Goal: Transaction & Acquisition: Purchase product/service

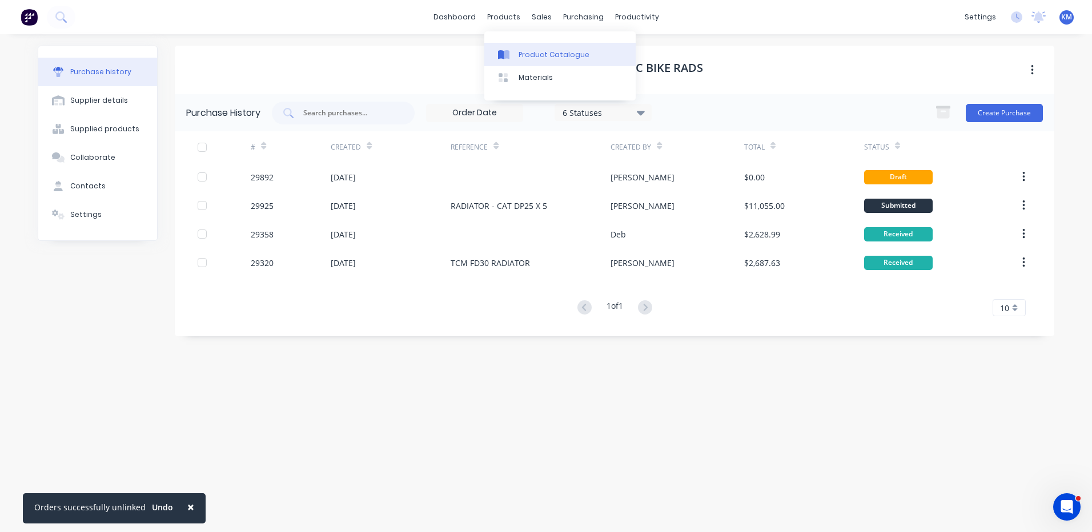
click at [521, 50] on div "Product Catalogue" at bounding box center [553, 55] width 71 height 10
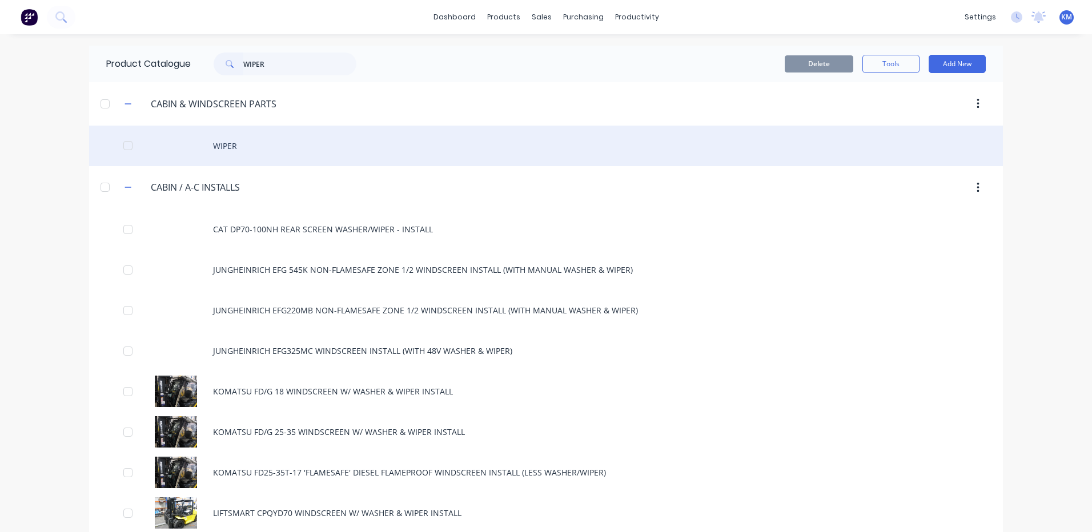
type input "WIPER"
click at [299, 147] on div "WIPER" at bounding box center [546, 146] width 914 height 41
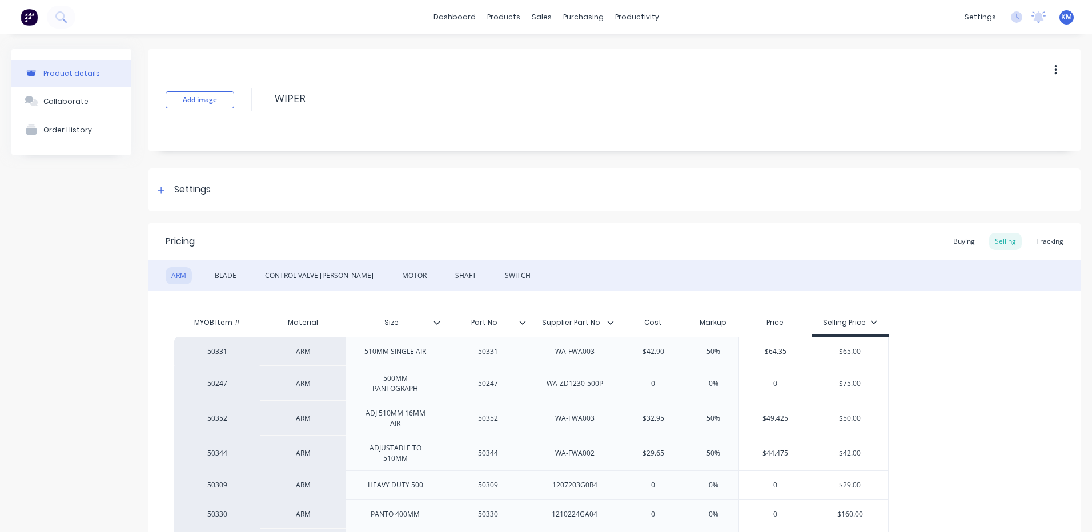
type textarea "x"
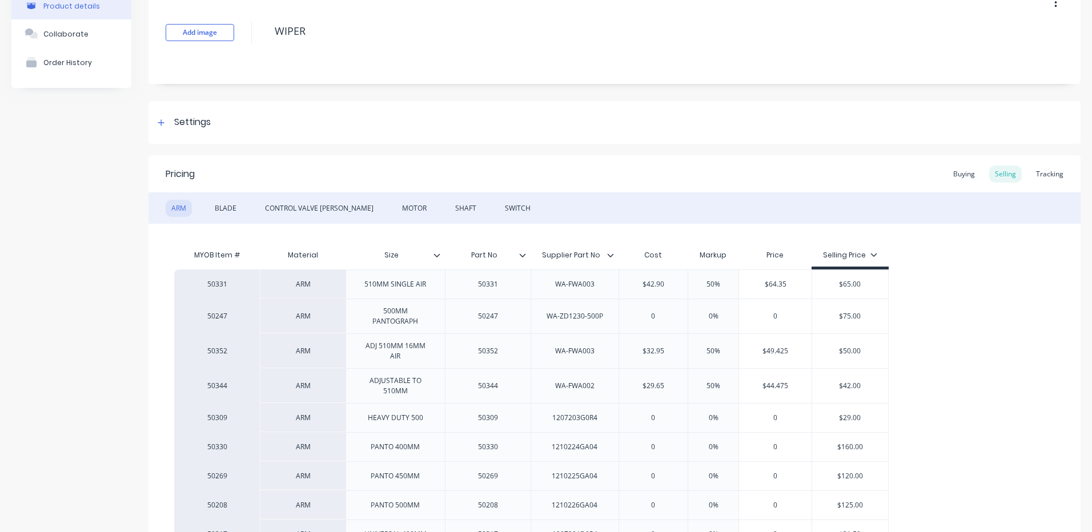
scroll to position [114, 0]
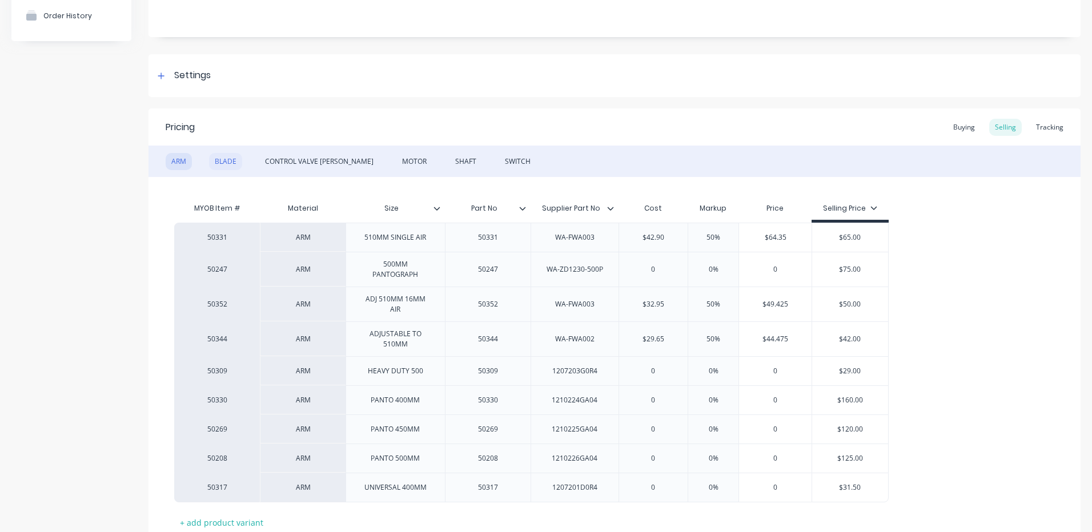
click at [234, 164] on div "BLADE" at bounding box center [225, 161] width 33 height 17
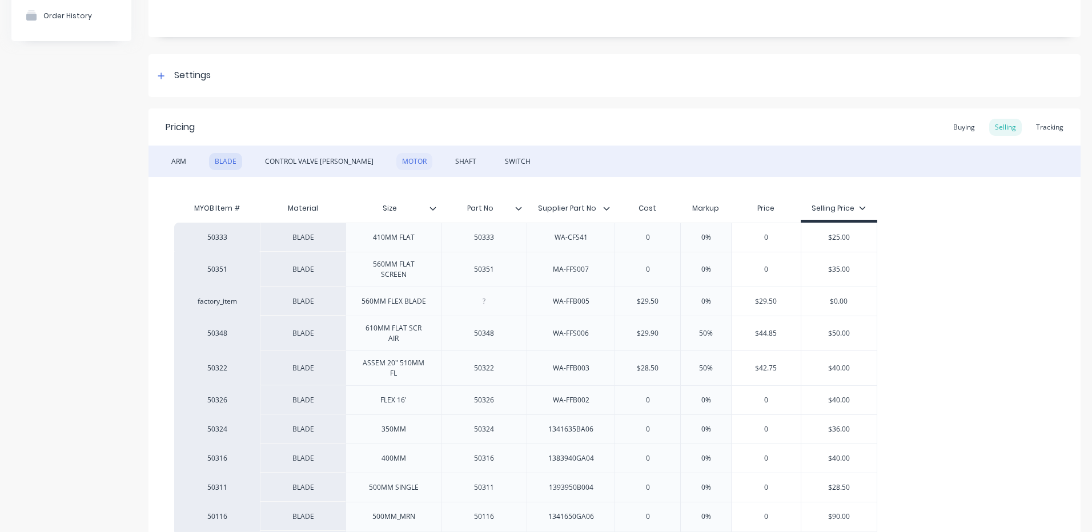
click at [399, 163] on div "MOTOR" at bounding box center [414, 161] width 36 height 17
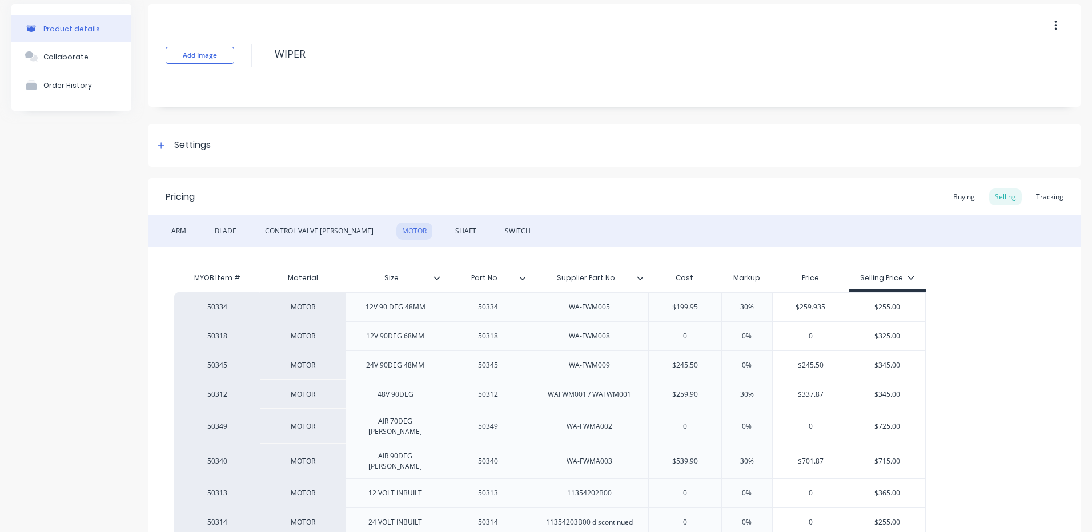
scroll to position [0, 0]
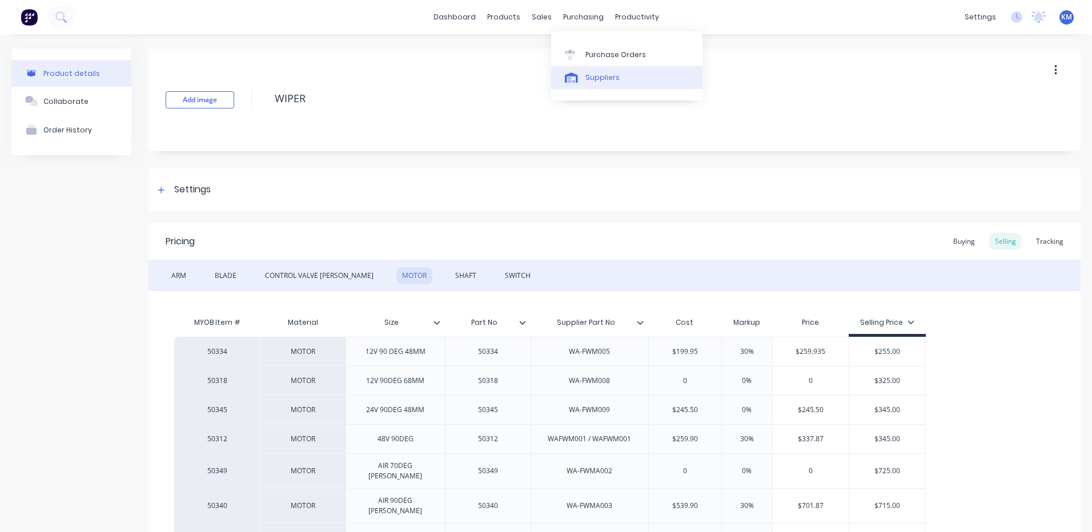
click at [577, 68] on link "Suppliers" at bounding box center [626, 77] width 151 height 23
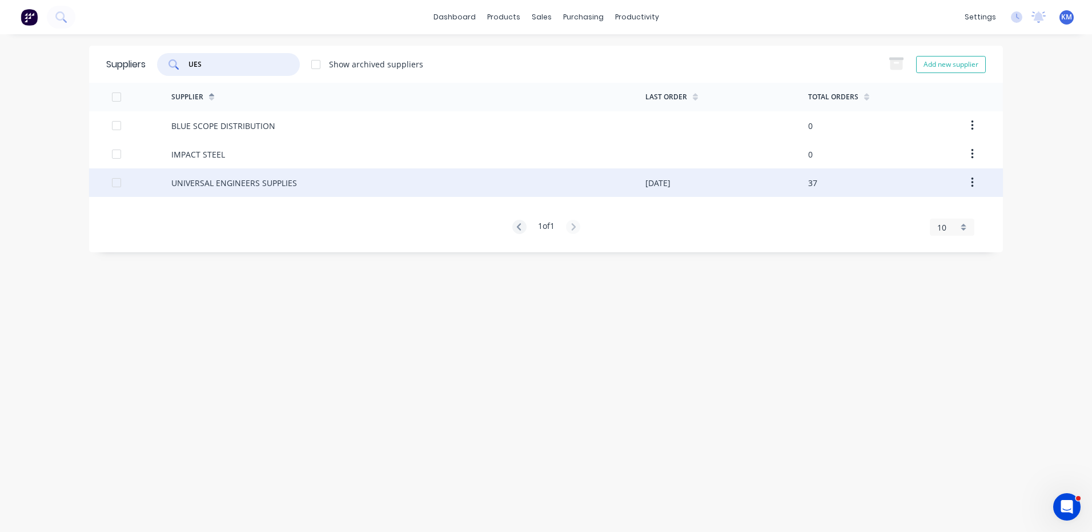
type input "UES"
click at [263, 184] on div "UNIVERSAL ENGINEERS SUPPLIES" at bounding box center [234, 183] width 126 height 12
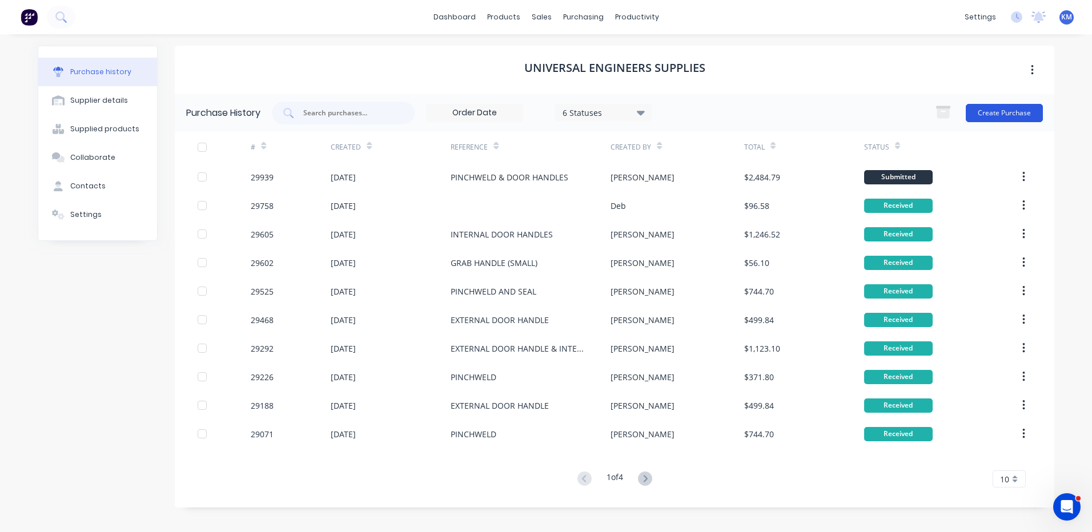
click at [991, 117] on button "Create Purchase" at bounding box center [1003, 113] width 77 height 18
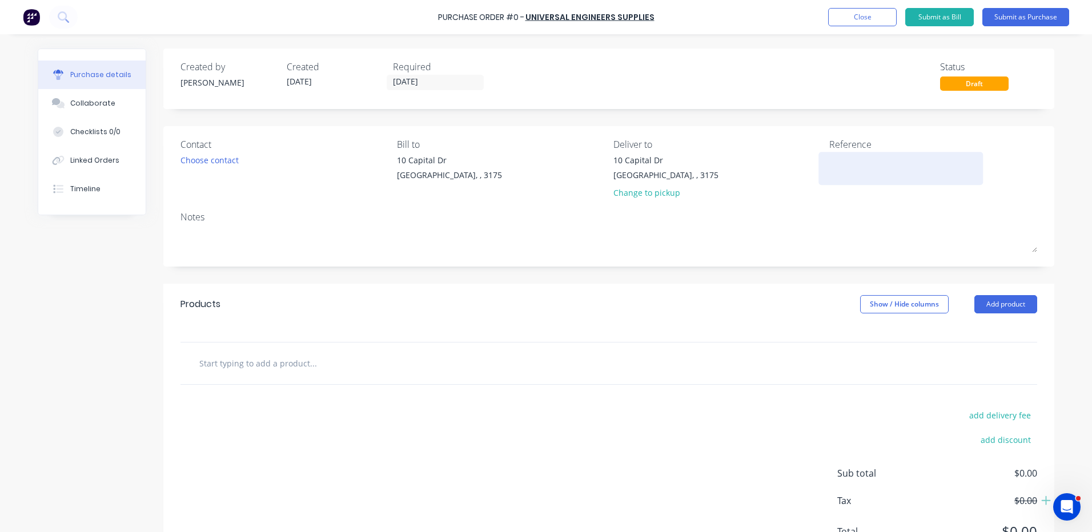
click at [845, 167] on textarea at bounding box center [900, 167] width 143 height 26
type textarea "x"
type textarea "I"
type textarea "x"
type textarea "IN"
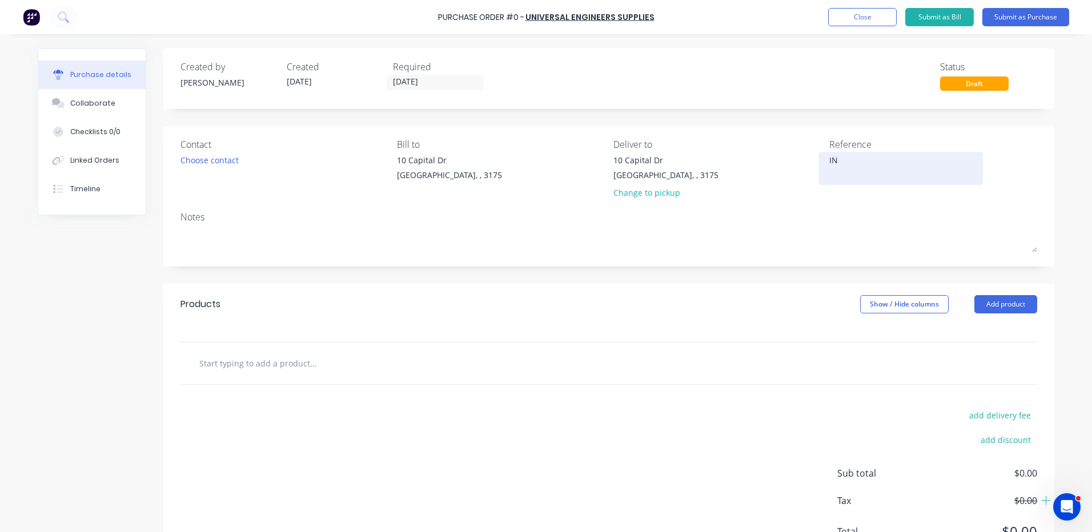
type textarea "x"
type textarea "INT"
type textarea "x"
type textarea "INTE"
type textarea "x"
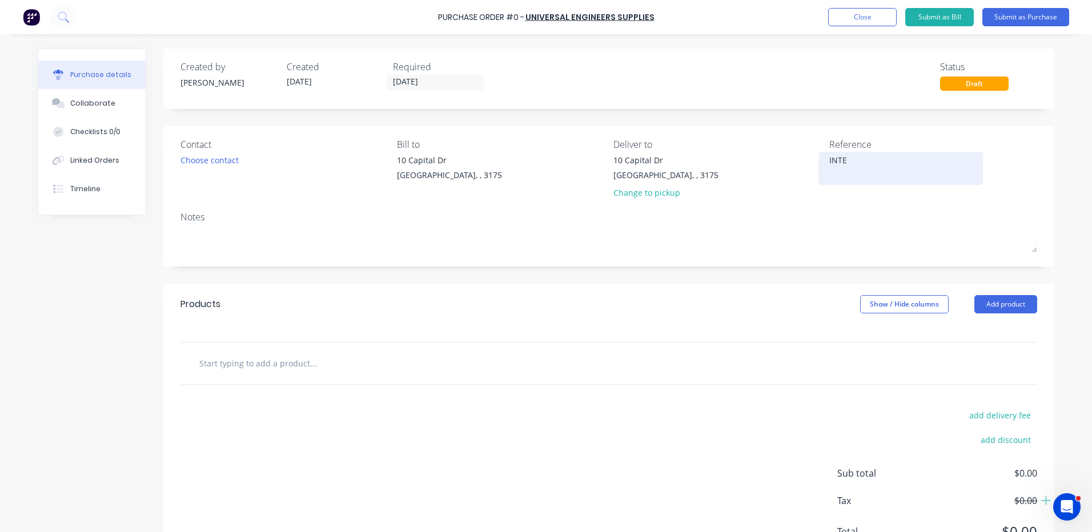
type textarea "INTER"
type textarea "x"
type textarea "INTERN"
type textarea "x"
type textarea "INTERNA"
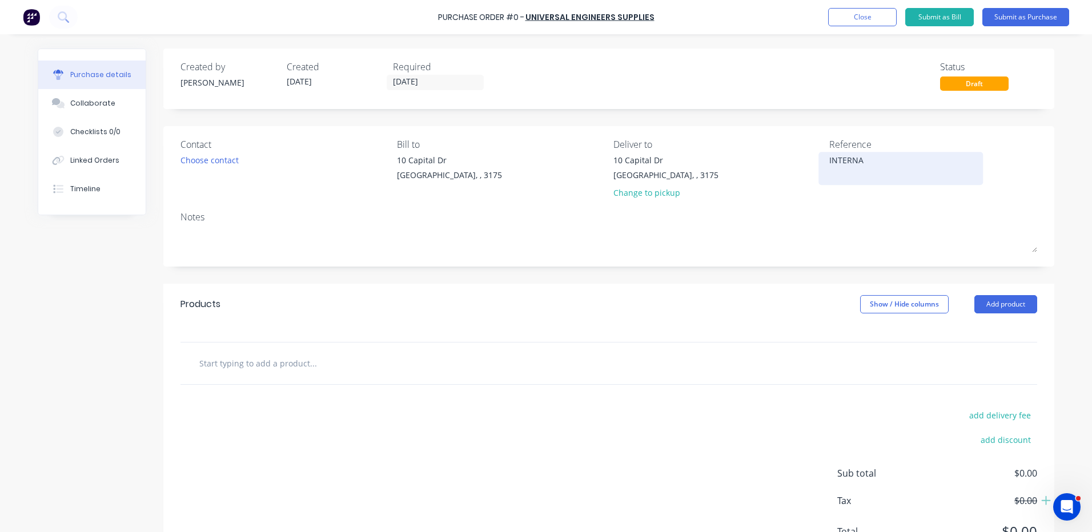
type textarea "x"
type textarea "INTERNAL"
type textarea "x"
type textarea "INTERNAL DO"
type textarea "x"
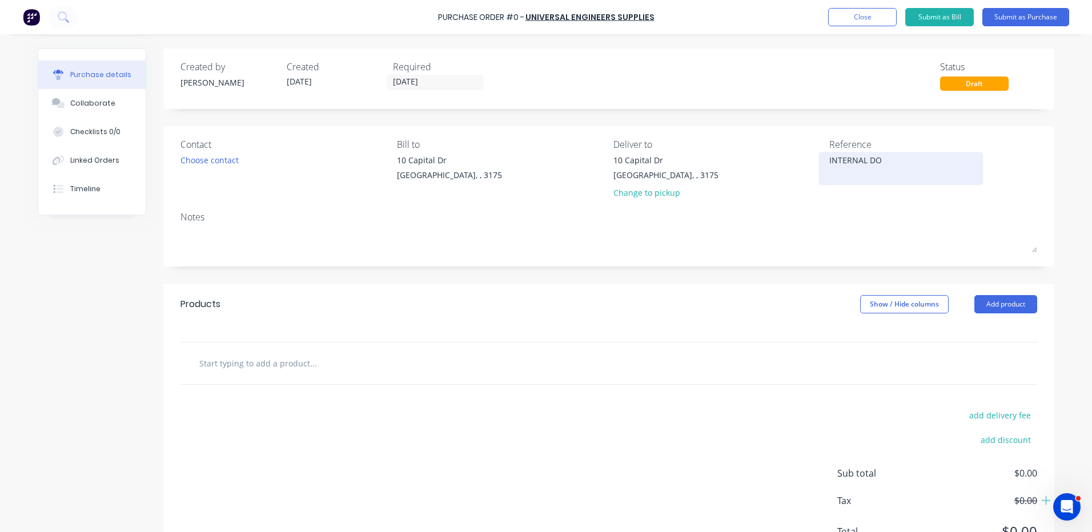
type textarea "INTERNAL DOO"
type textarea "x"
type textarea "INTERNAL DOOR"
type textarea "x"
type textarea "INTERNAL DOOR"
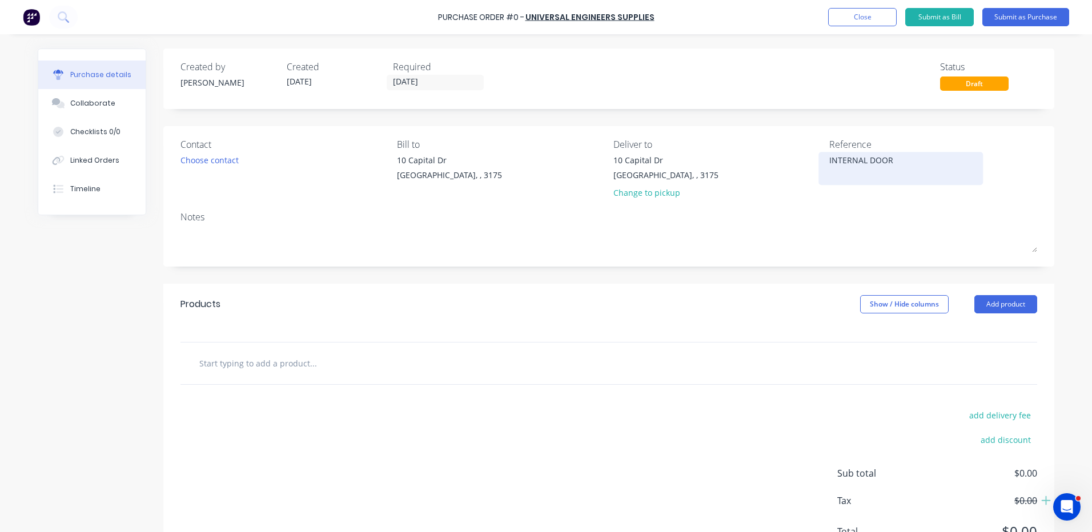
type textarea "x"
type textarea "INTERNAL DOOR H"
type textarea "x"
type textarea "INTERNAL DOOR HAN"
type textarea "x"
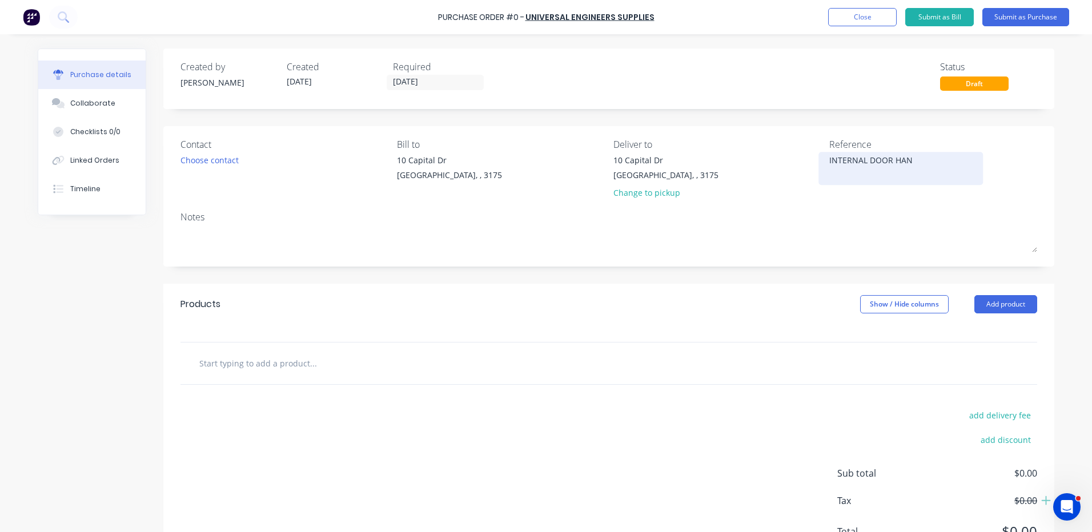
type textarea "INTERNAL DOOR HAND"
type textarea "x"
type textarea "INTERNAL DOOR HANDL"
type textarea "x"
type textarea "INTERNAL DOOR HANDLE"
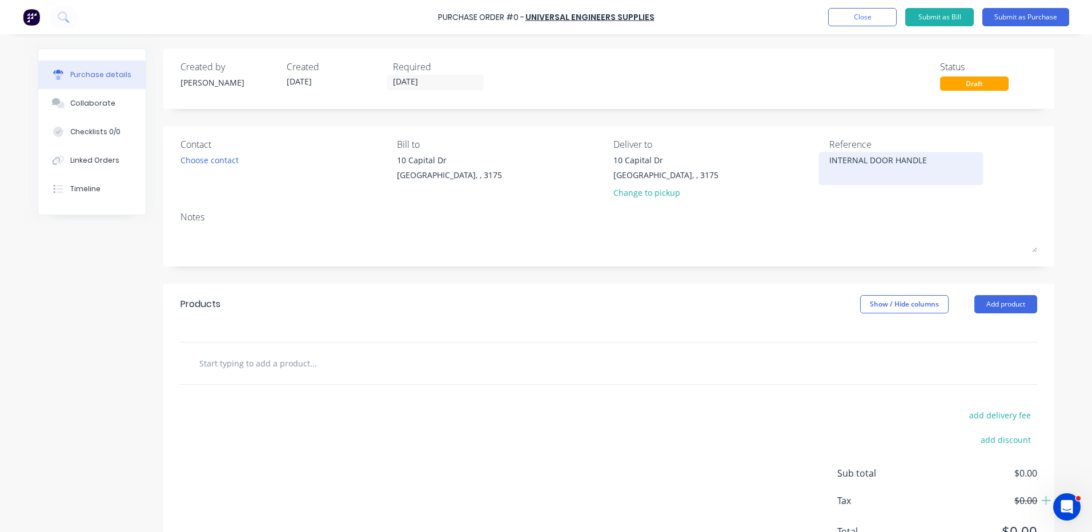
type textarea "x"
type textarea "INTERNAL DOOR HANDLES"
type textarea "x"
type textarea "INTERNAL DOOR HANDLES"
type textarea "x"
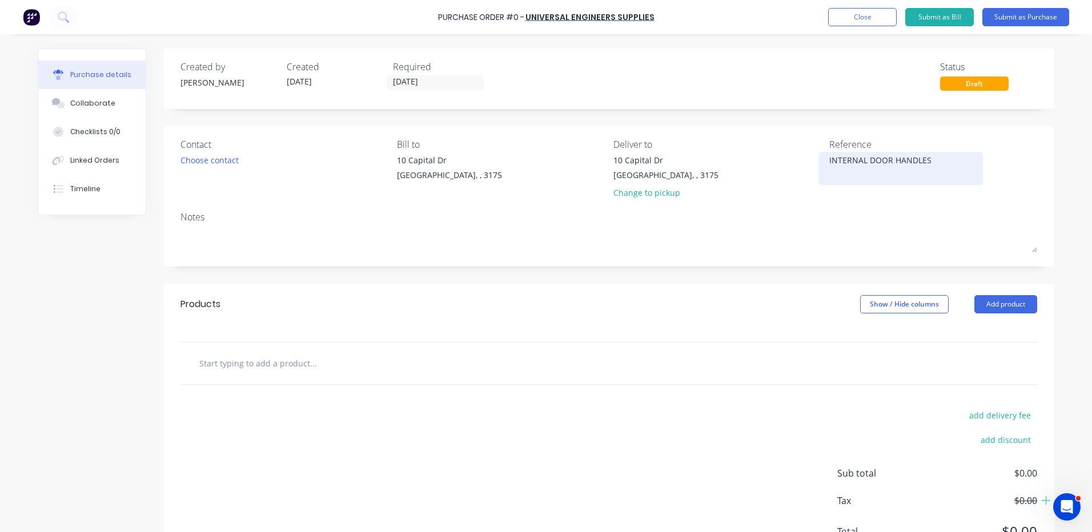
type textarea "INTERNAL DOOR HANDLES"
type textarea "x"
type textarea "INTERNAL DOOR HANDLES"
type textarea "x"
type textarea "INTERNAL DOOR HANDLES L"
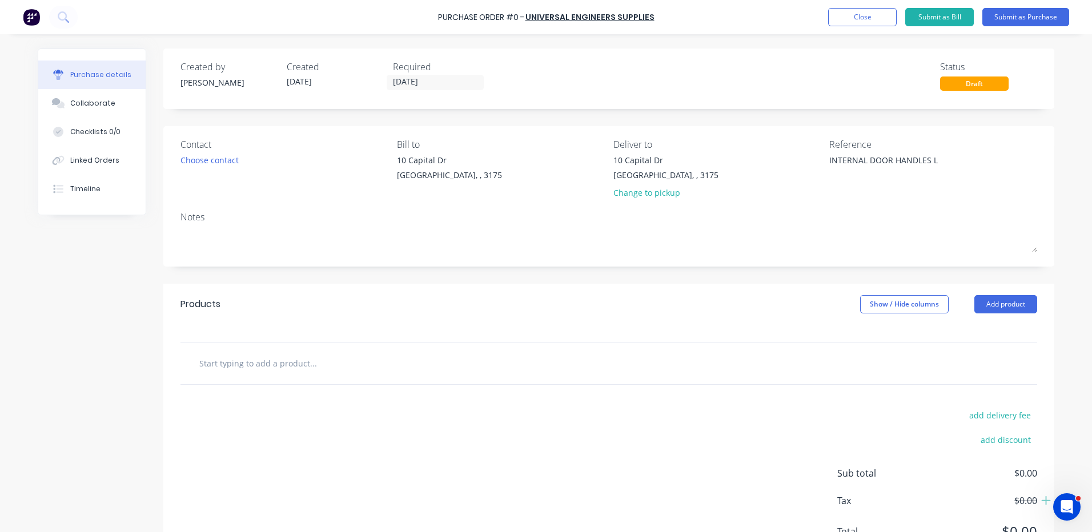
type textarea "x"
type textarea "INTERNAL DOOR HANDLES LH"
type textarea "x"
type textarea "INTERNAL DOOR HANDLES LH"
click at [997, 307] on button "Add product" at bounding box center [1005, 304] width 63 height 18
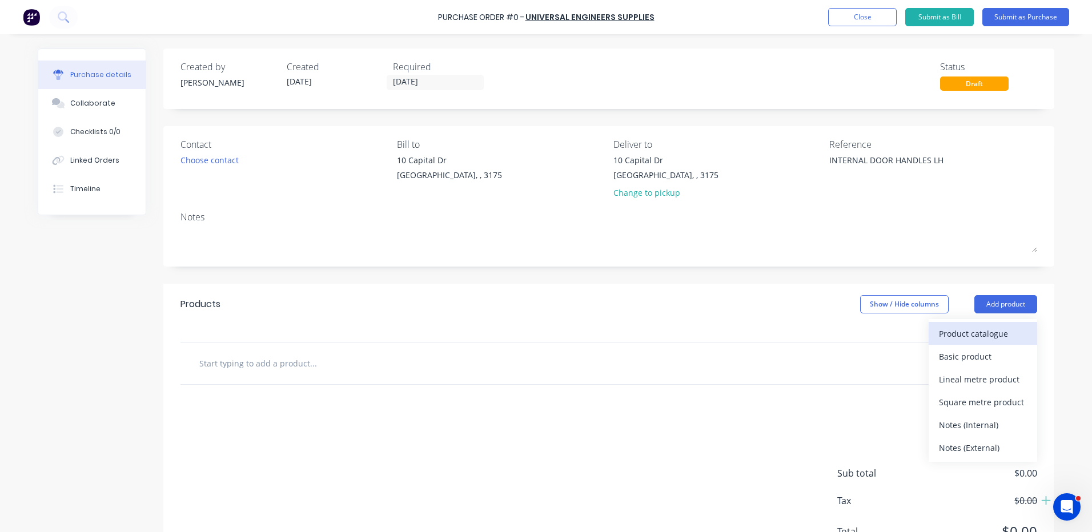
click at [983, 335] on div "Product catalogue" at bounding box center [983, 333] width 88 height 17
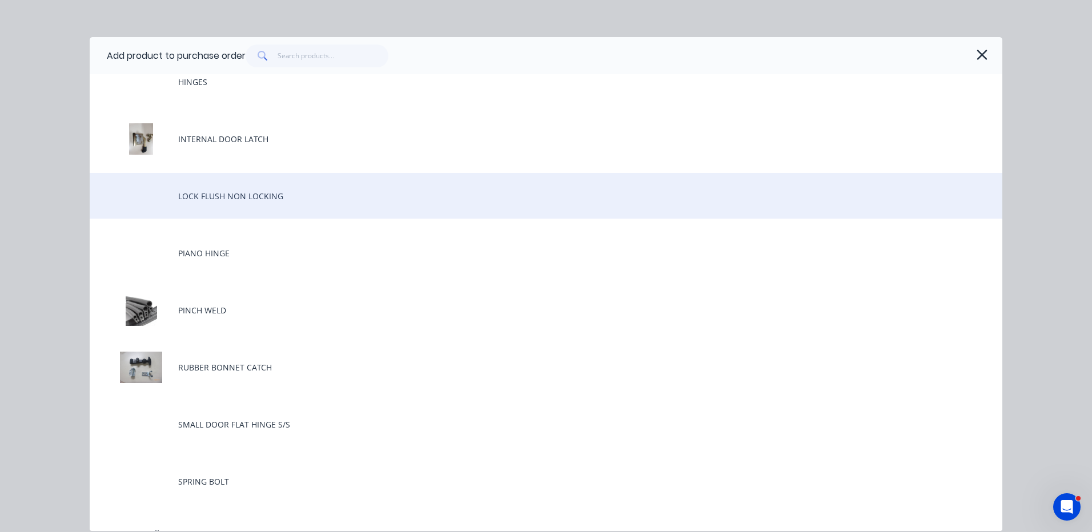
scroll to position [457, 0]
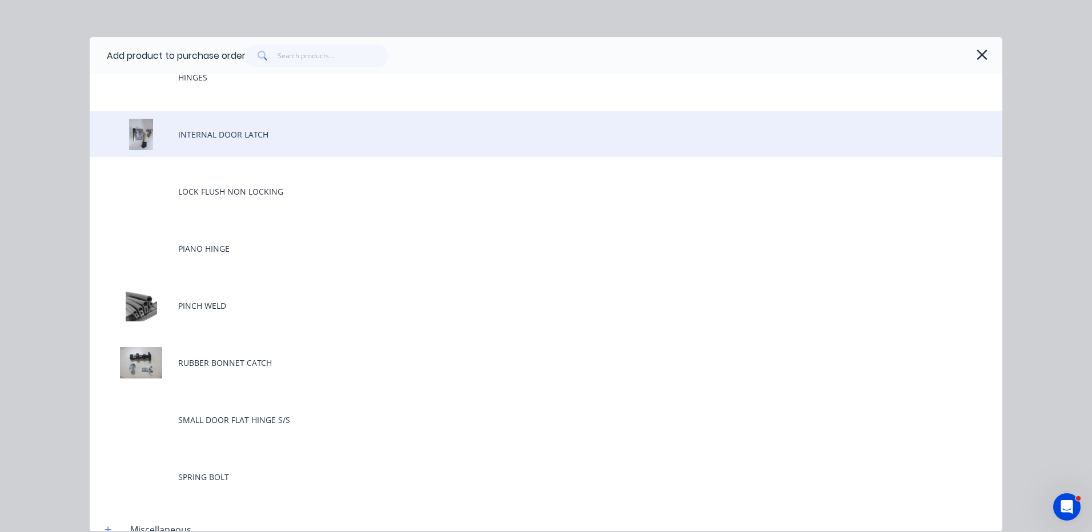
click at [257, 134] on div "INTERNAL DOOR LATCH" at bounding box center [546, 134] width 912 height 46
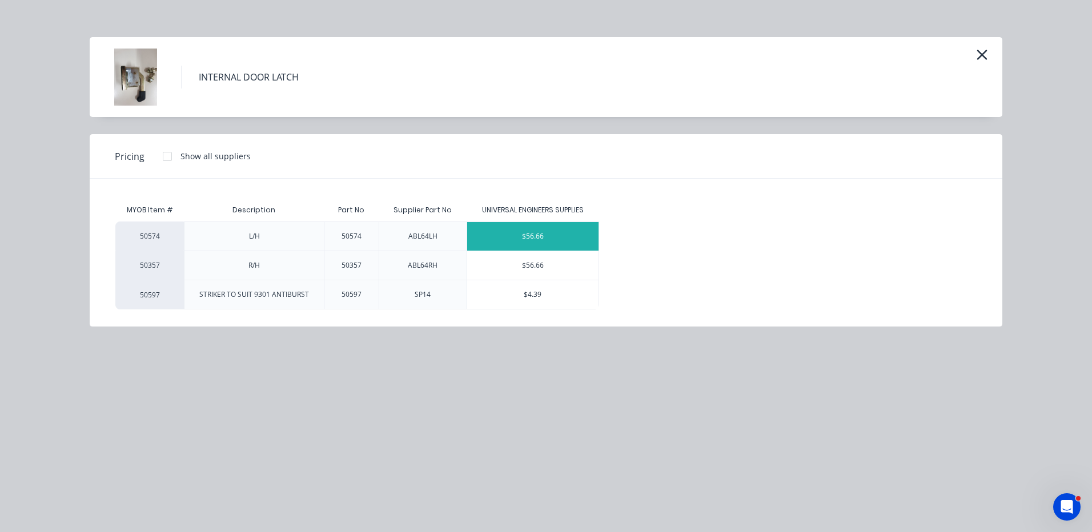
click at [507, 239] on div "$56.66" at bounding box center [532, 236] width 131 height 29
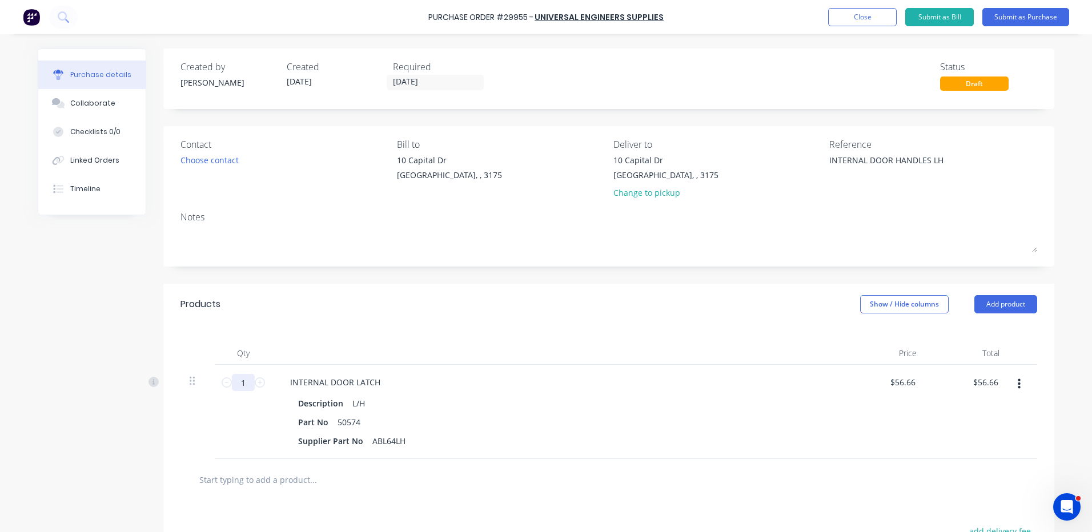
click at [246, 383] on input "1" at bounding box center [243, 382] width 23 height 17
type textarea "x"
type input "10"
type input "$566.60"
type textarea "x"
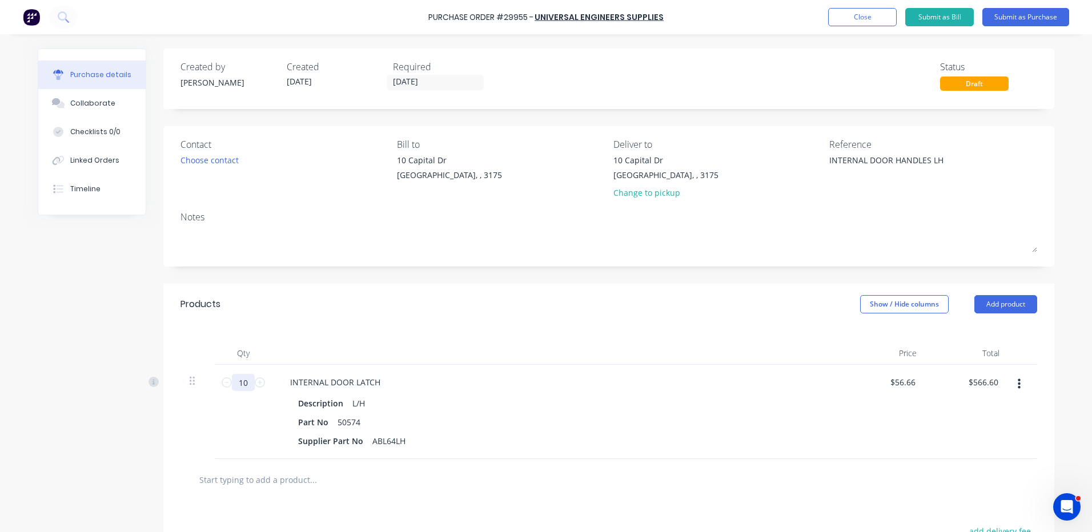
type input "10"
click at [284, 344] on div at bounding box center [557, 353] width 571 height 23
click at [1009, 14] on button "Submit as Purchase" at bounding box center [1025, 17] width 87 height 18
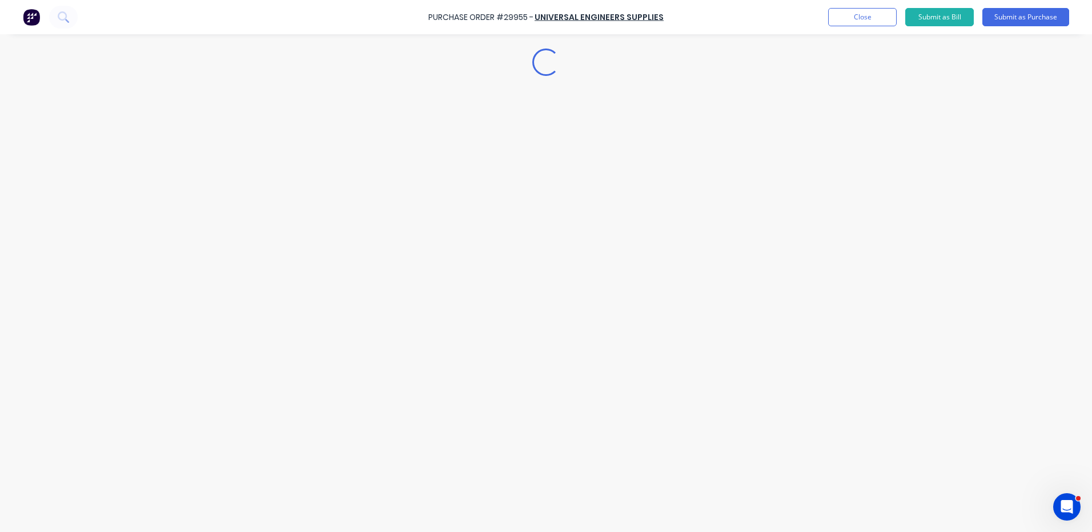
type textarea "x"
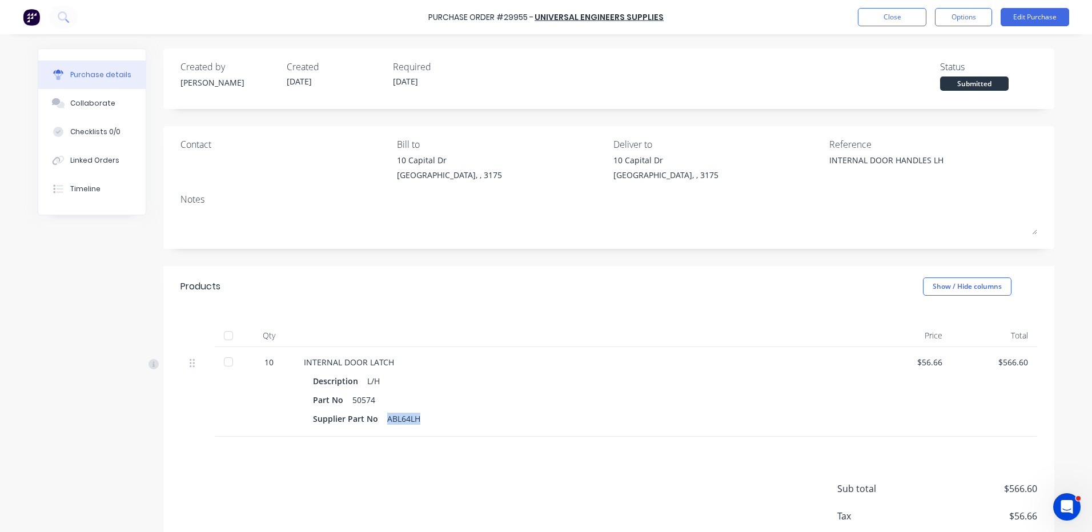
drag, startPoint x: 414, startPoint y: 417, endPoint x: 377, endPoint y: 420, distance: 37.3
click at [377, 420] on div "Supplier Part No ABL64LH" at bounding box center [580, 419] width 534 height 17
copy div "ABL64LH"
click at [906, 17] on button "Close" at bounding box center [892, 17] width 69 height 18
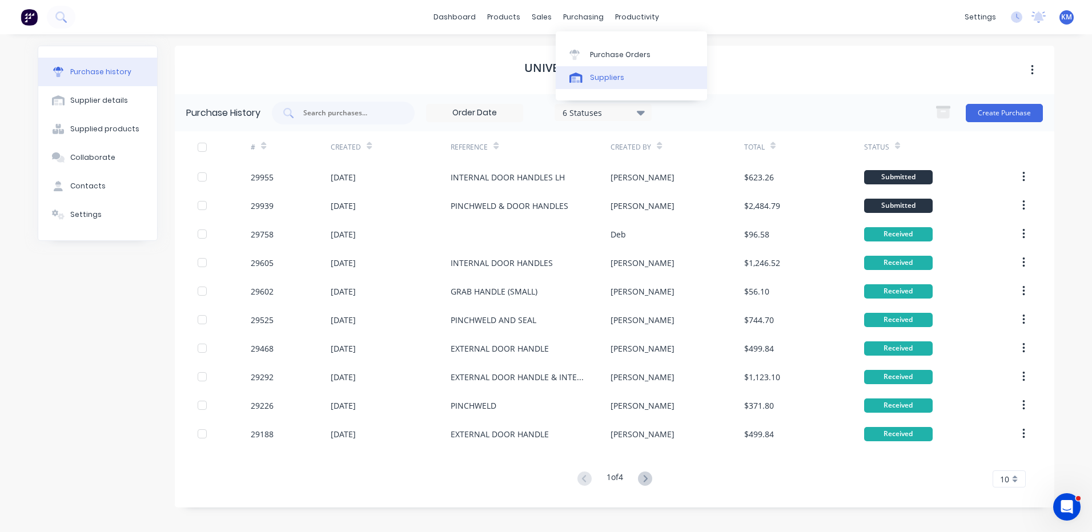
click at [591, 74] on div "Suppliers" at bounding box center [607, 78] width 34 height 10
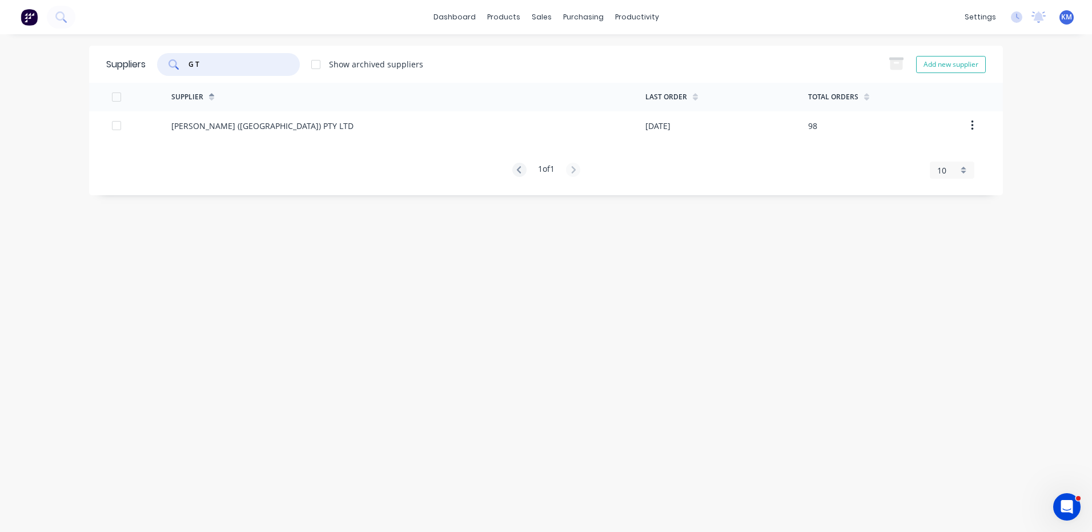
type input "G T"
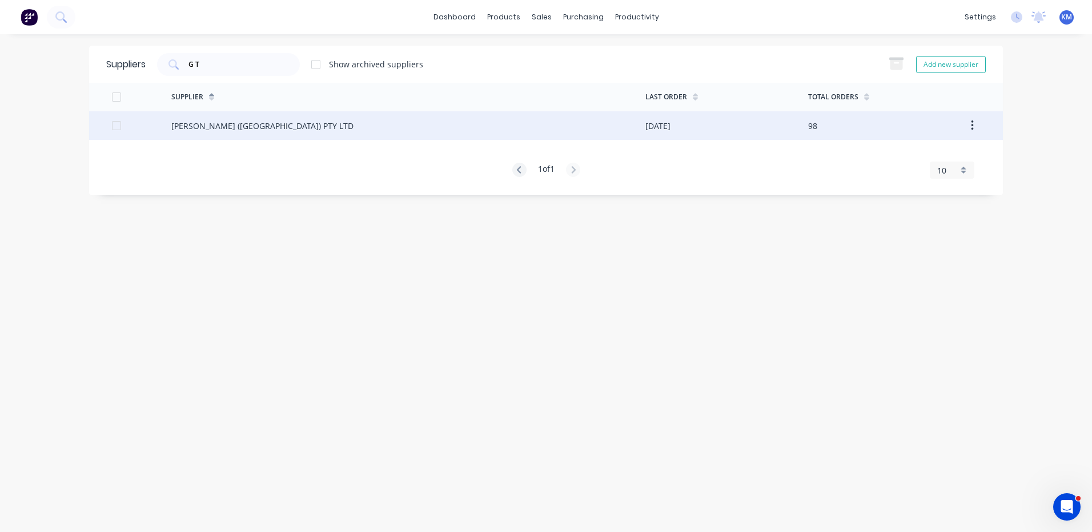
click at [254, 122] on div "[PERSON_NAME] ([GEOGRAPHIC_DATA]) PTY LTD" at bounding box center [262, 126] width 182 height 12
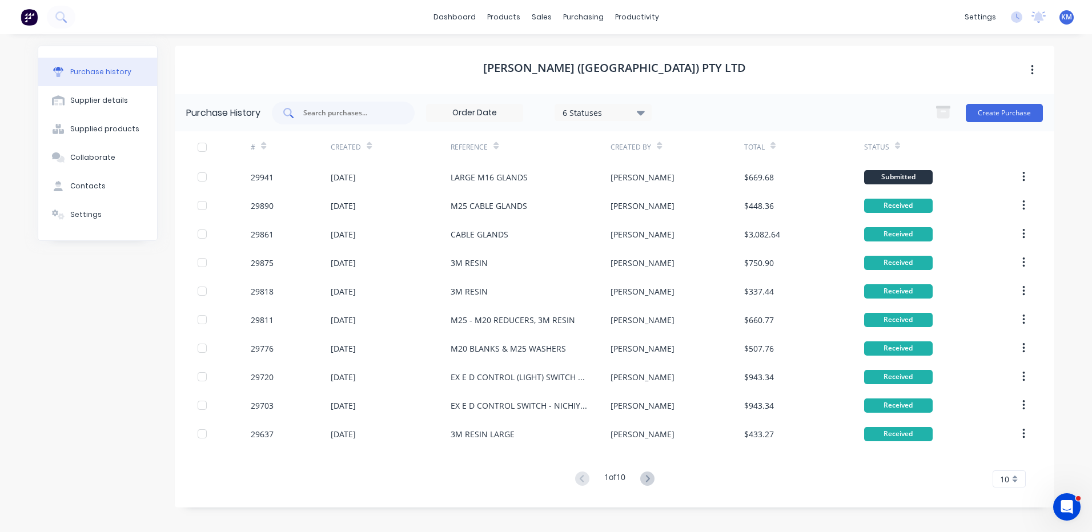
click at [356, 111] on input "text" at bounding box center [349, 112] width 95 height 11
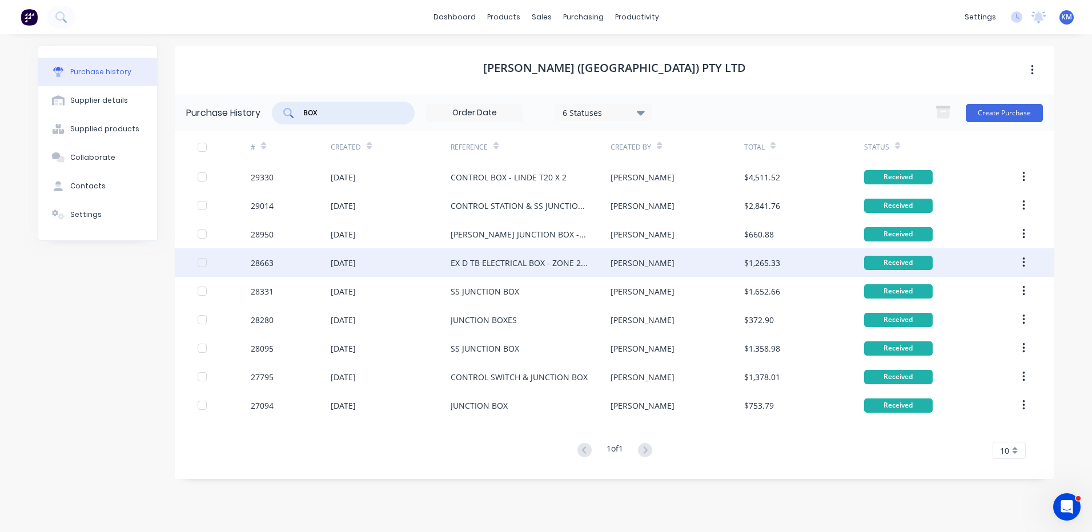
type input "BOX"
click at [558, 267] on div "EX D TB ELECTRICAL BOX - ZONE 22E TCM INTERLOCK MODS" at bounding box center [518, 263] width 137 height 12
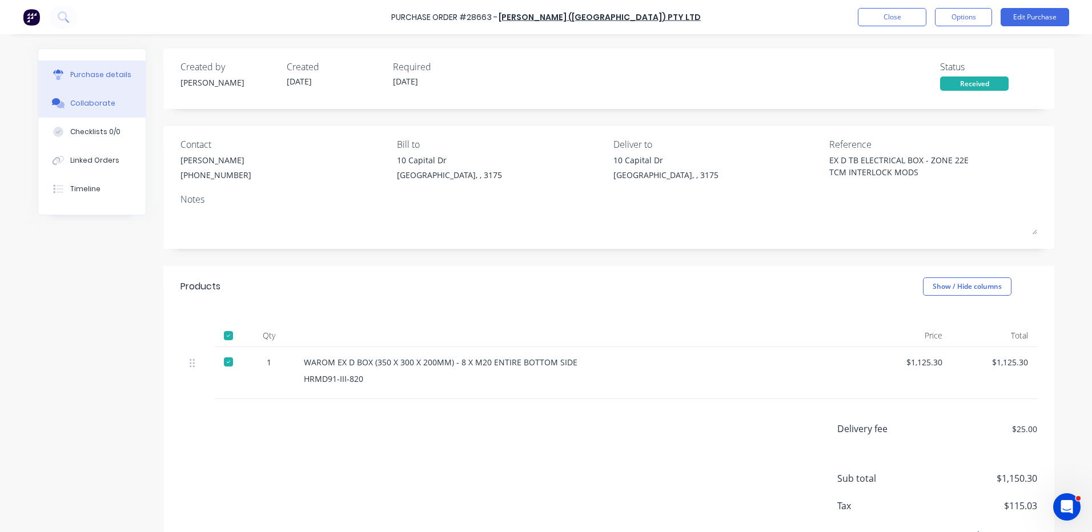
click at [83, 110] on button "Collaborate" at bounding box center [91, 103] width 107 height 29
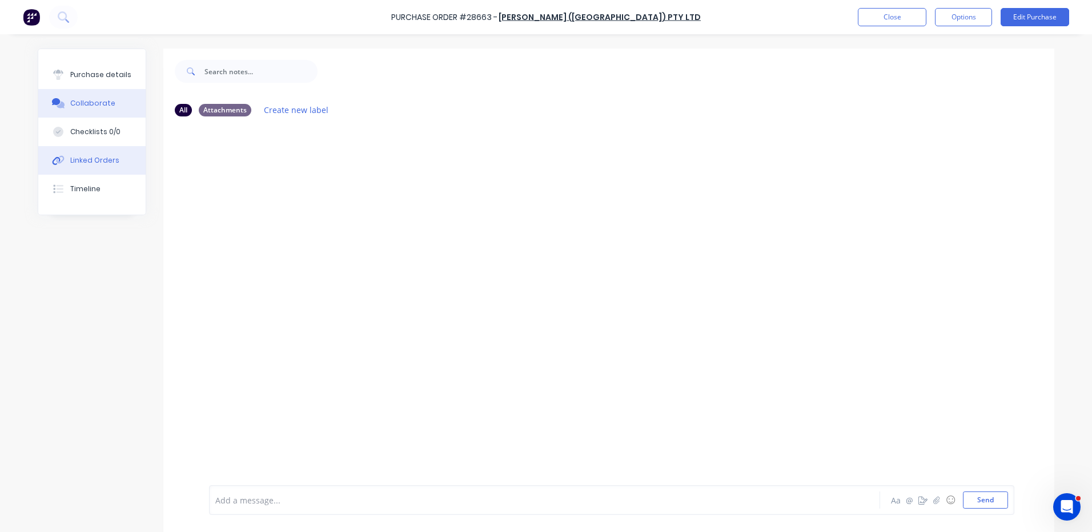
click at [93, 160] on div "Linked Orders" at bounding box center [94, 160] width 49 height 10
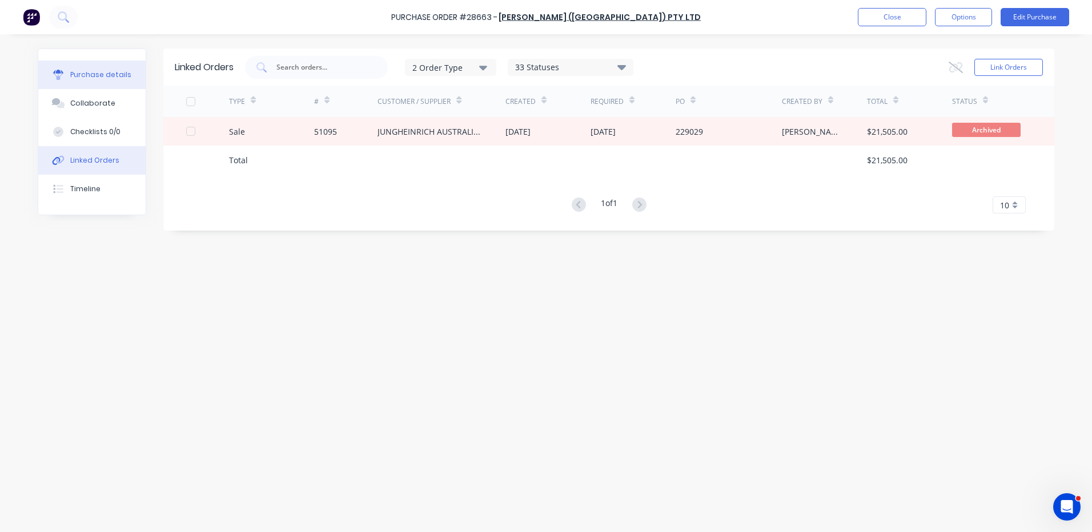
click at [118, 84] on button "Purchase details" at bounding box center [91, 75] width 107 height 29
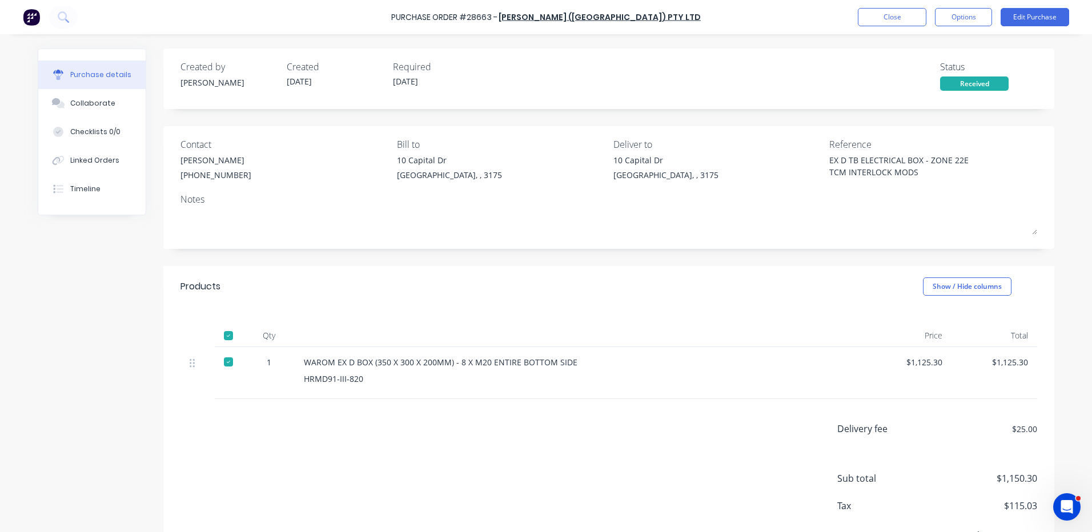
click at [80, 85] on button "Purchase details" at bounding box center [91, 75] width 107 height 29
click at [80, 89] on button "Collaborate" at bounding box center [91, 103] width 107 height 29
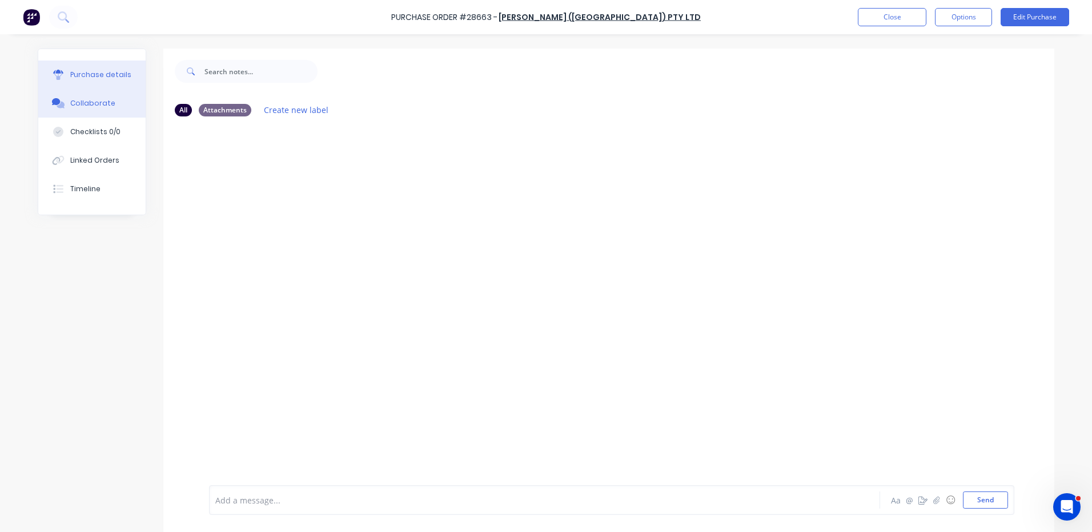
click at [108, 70] on div "Purchase details" at bounding box center [100, 75] width 61 height 10
type textarea "x"
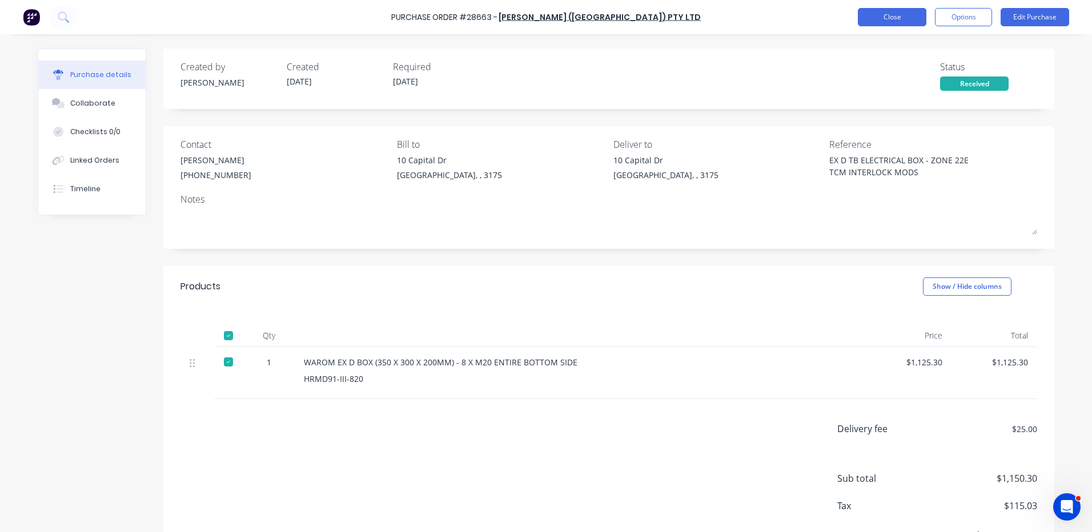
click at [863, 25] on button "Close" at bounding box center [892, 17] width 69 height 18
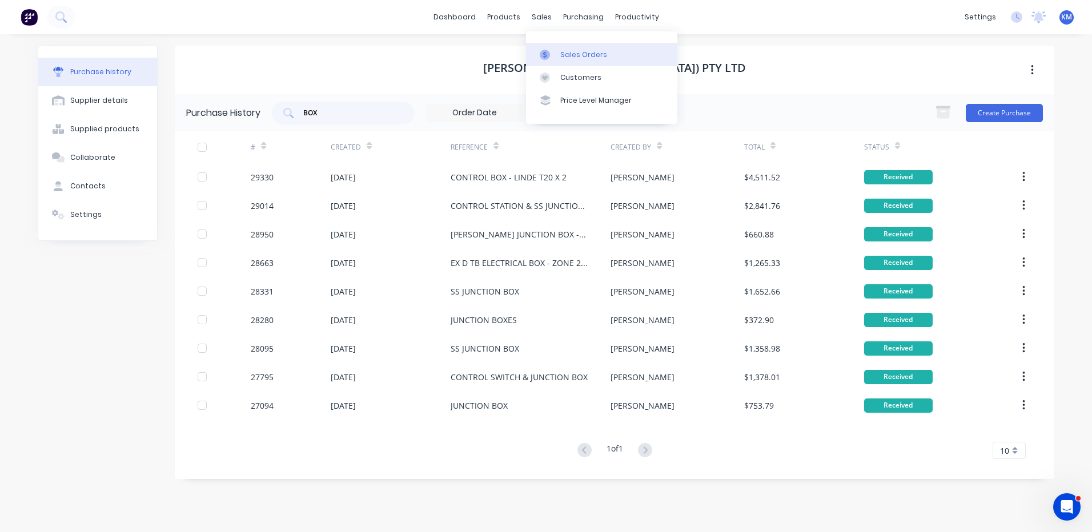
click at [564, 56] on div "Sales Orders" at bounding box center [583, 55] width 47 height 10
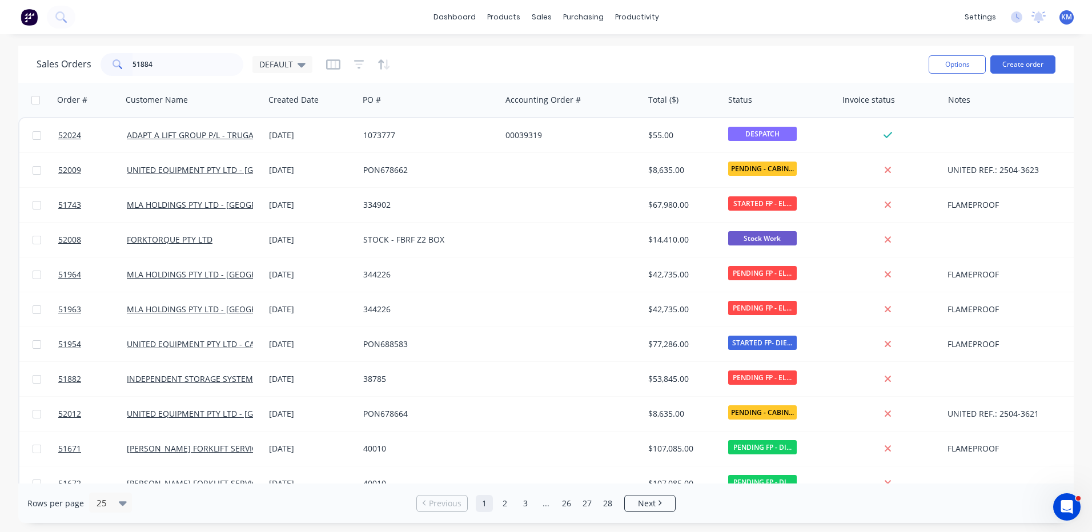
type input "51884"
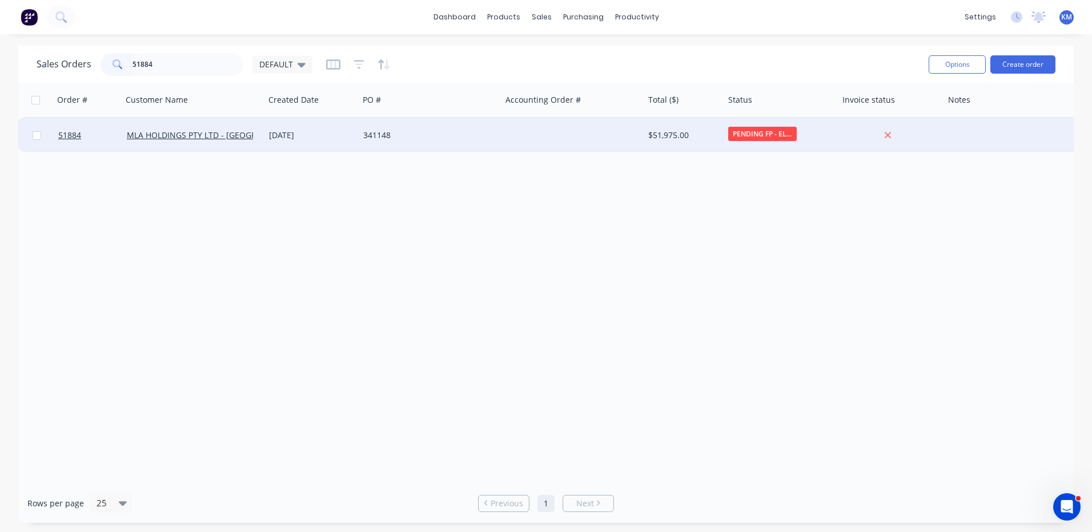
click at [317, 148] on div "[DATE]" at bounding box center [311, 135] width 94 height 34
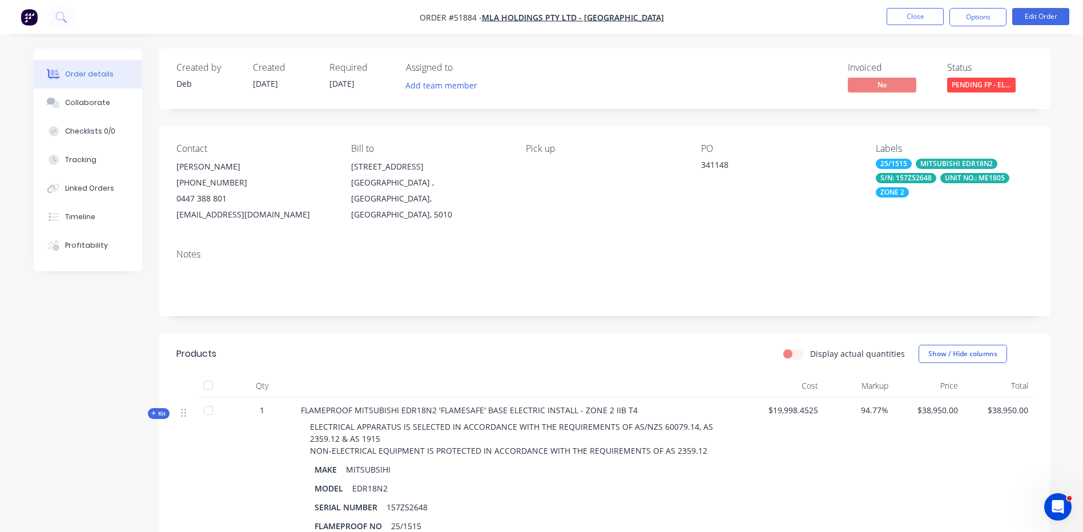
scroll to position [400, 0]
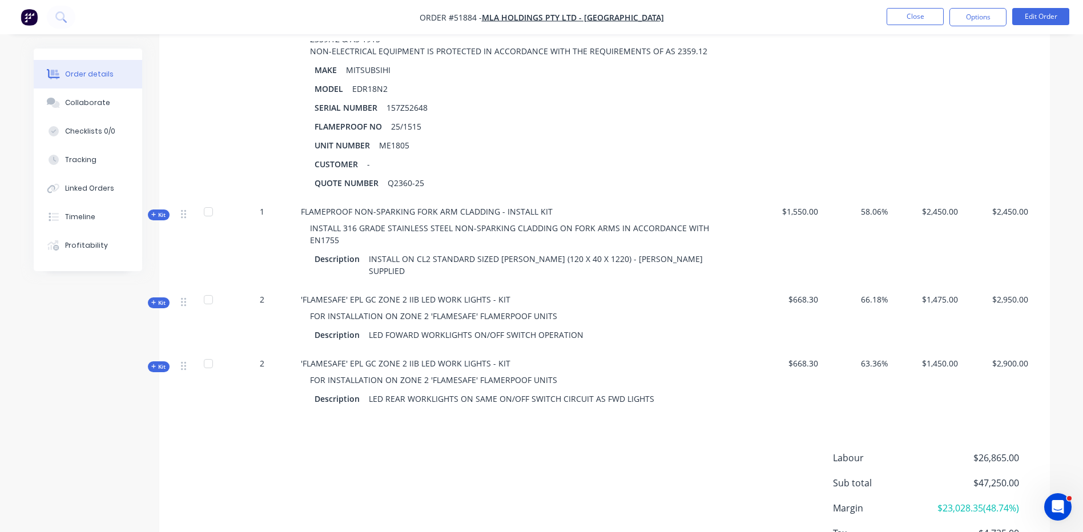
click at [944, 19] on ul "Close Options Edit Order" at bounding box center [978, 17] width 210 height 18
click at [903, 9] on button "Close" at bounding box center [915, 16] width 57 height 17
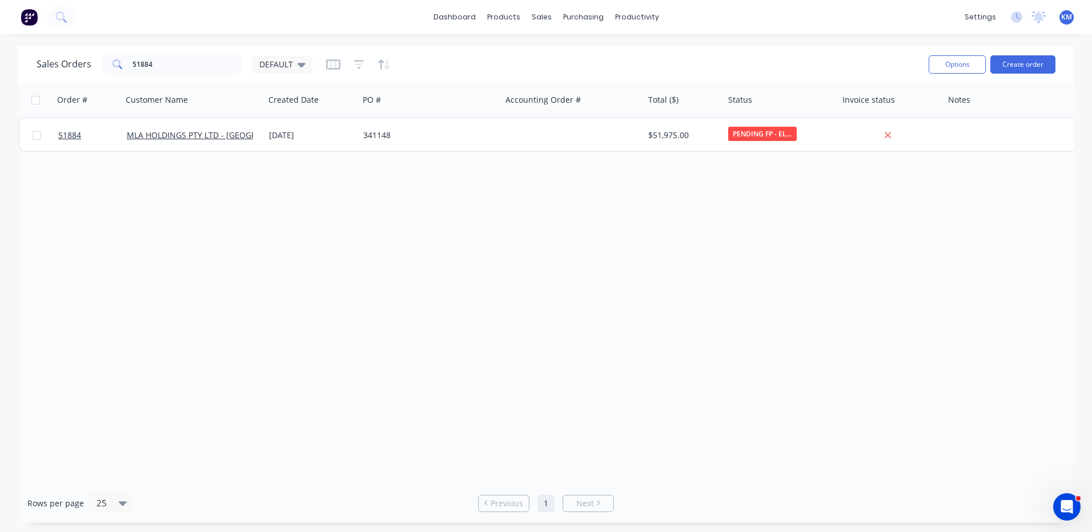
click at [128, 58] on span at bounding box center [116, 64] width 32 height 23
click at [136, 59] on input "51884" at bounding box center [187, 64] width 111 height 23
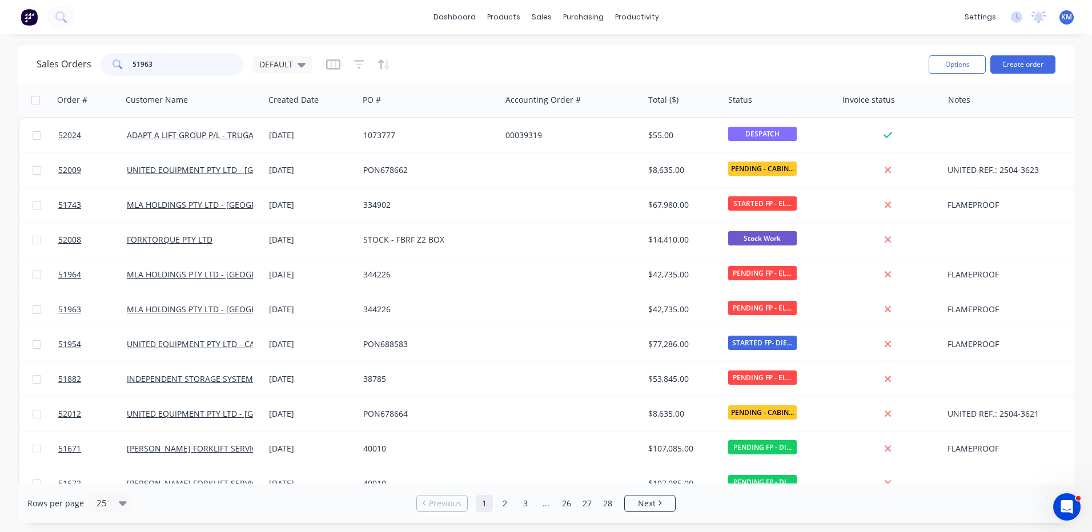
type input "51963"
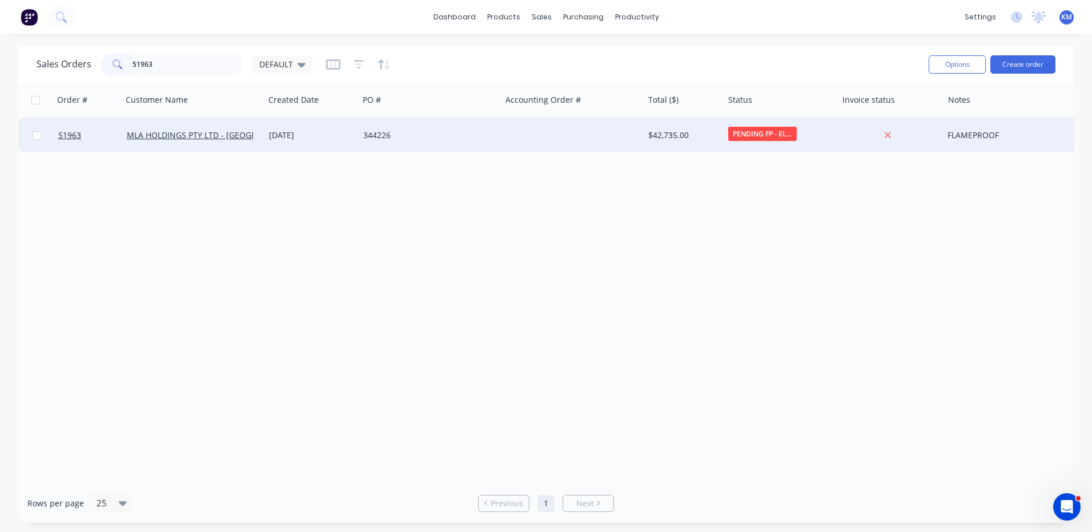
click at [307, 135] on div "08 Aug 2025" at bounding box center [311, 135] width 85 height 11
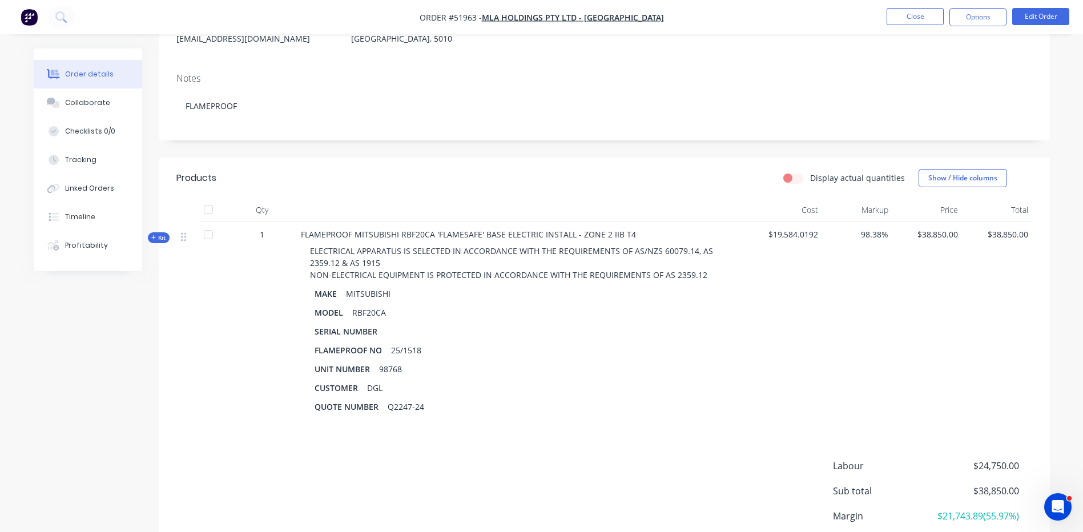
scroll to position [283, 0]
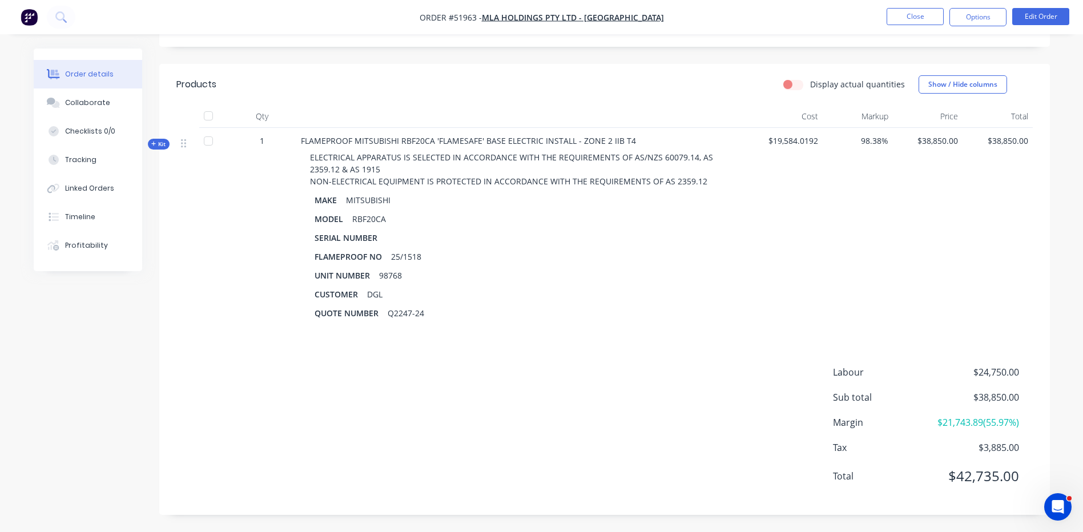
click at [931, 7] on nav "Order #51963 - MLA HOLDINGS PTY LTD - REGENCY PARK Close Options Edit Order" at bounding box center [541, 17] width 1083 height 34
click at [926, 12] on button "Close" at bounding box center [915, 16] width 57 height 17
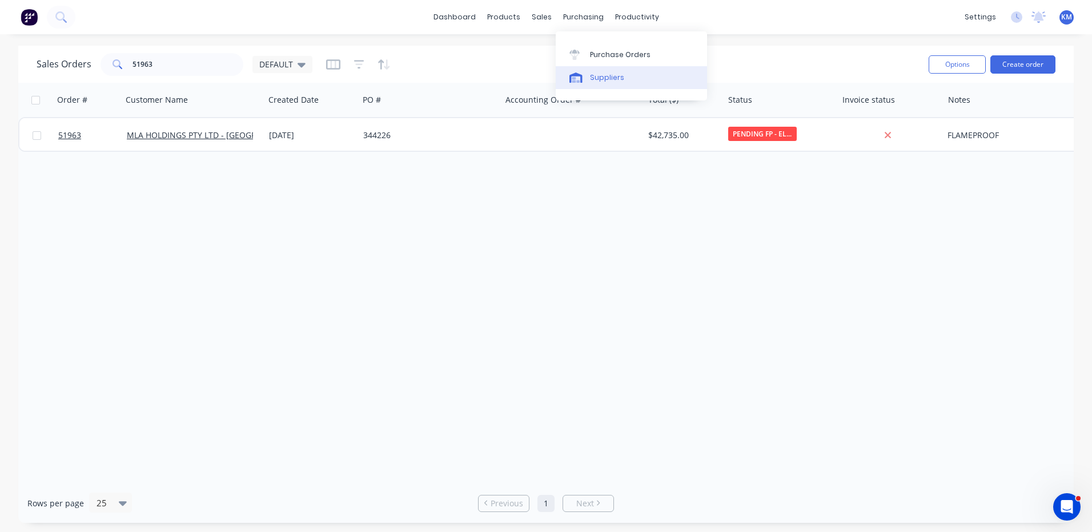
click at [584, 73] on div at bounding box center [577, 78] width 17 height 10
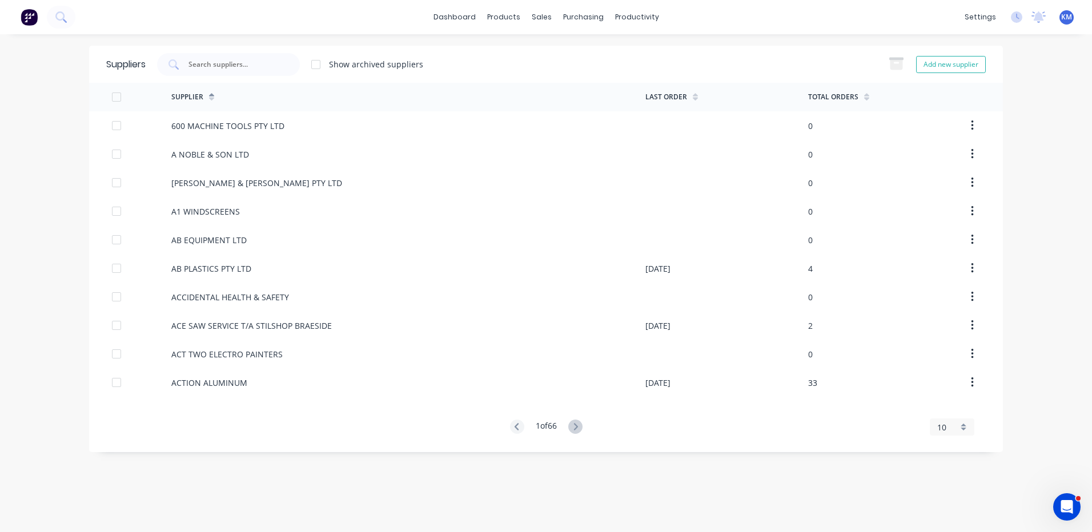
click at [215, 58] on div at bounding box center [228, 64] width 143 height 23
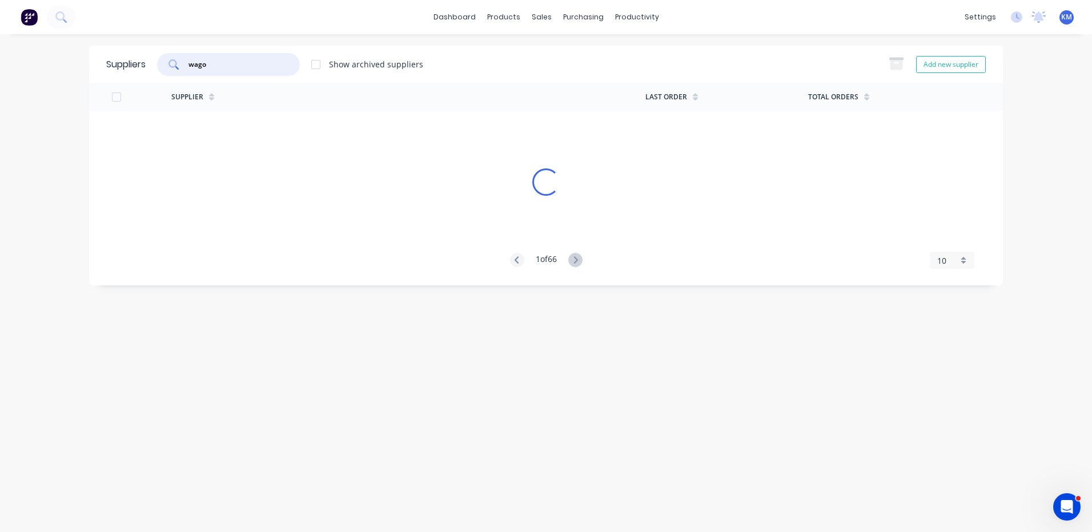
type input "wagon"
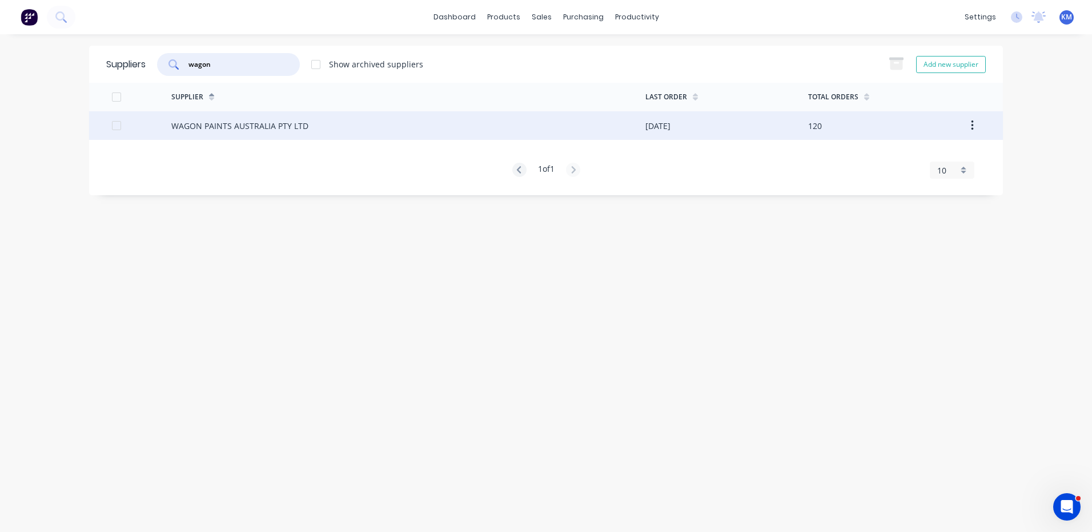
click at [273, 119] on div "WAGON PAINTS AUSTRALIA PTY LTD" at bounding box center [408, 125] width 474 height 29
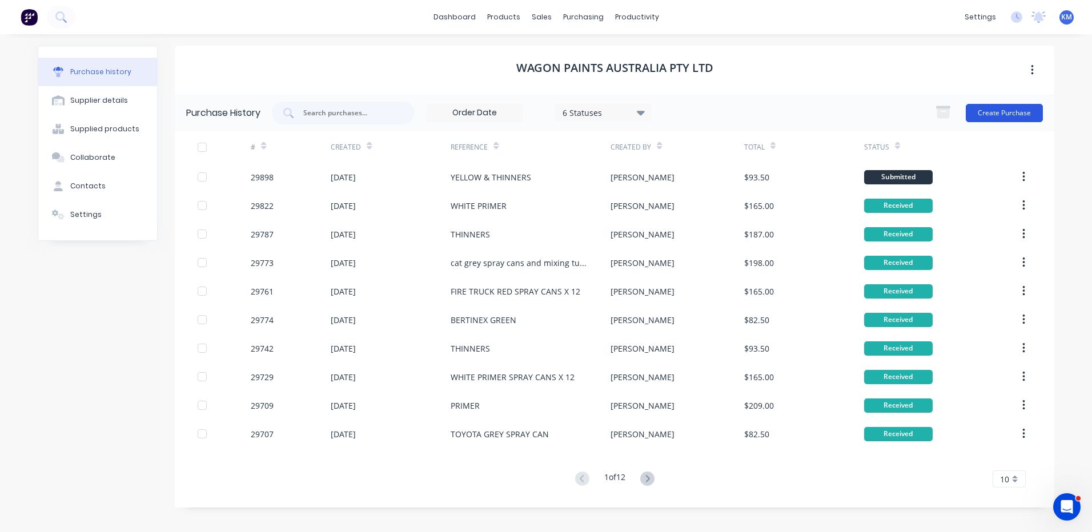
click at [1015, 108] on button "Create Purchase" at bounding box center [1003, 113] width 77 height 18
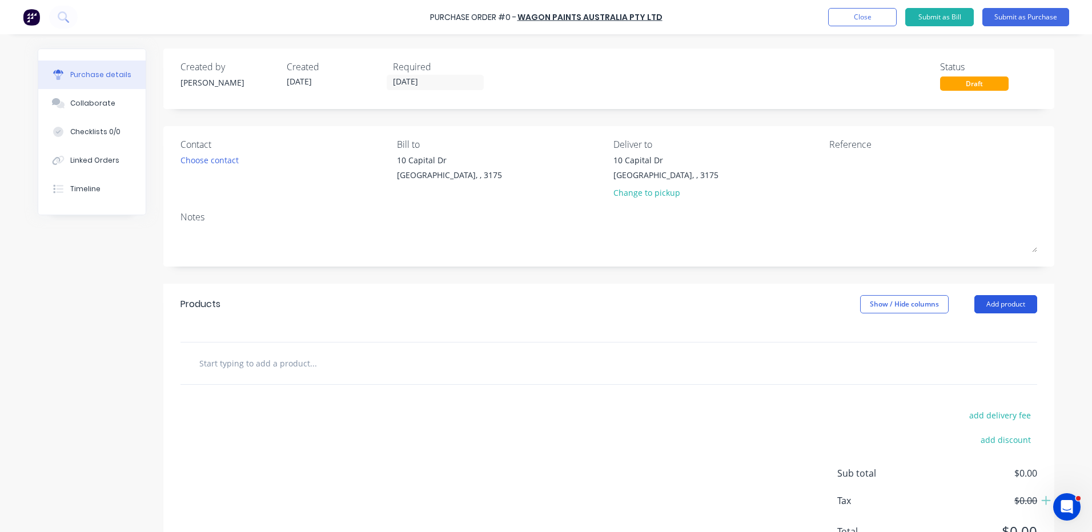
click at [989, 312] on button "Add product" at bounding box center [1005, 304] width 63 height 18
click at [980, 328] on div "Product catalogue" at bounding box center [983, 333] width 88 height 17
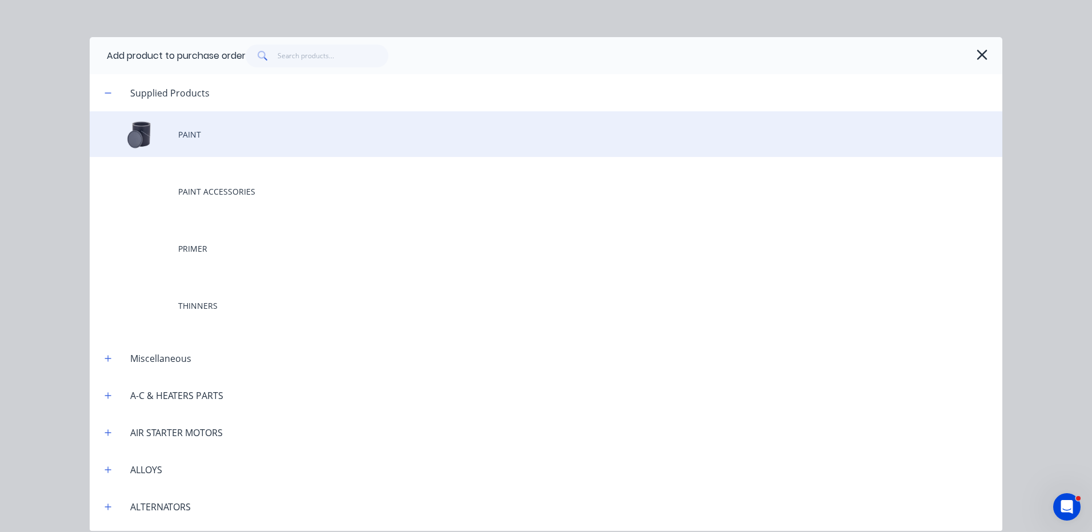
click at [270, 147] on div "PAINT" at bounding box center [546, 134] width 912 height 46
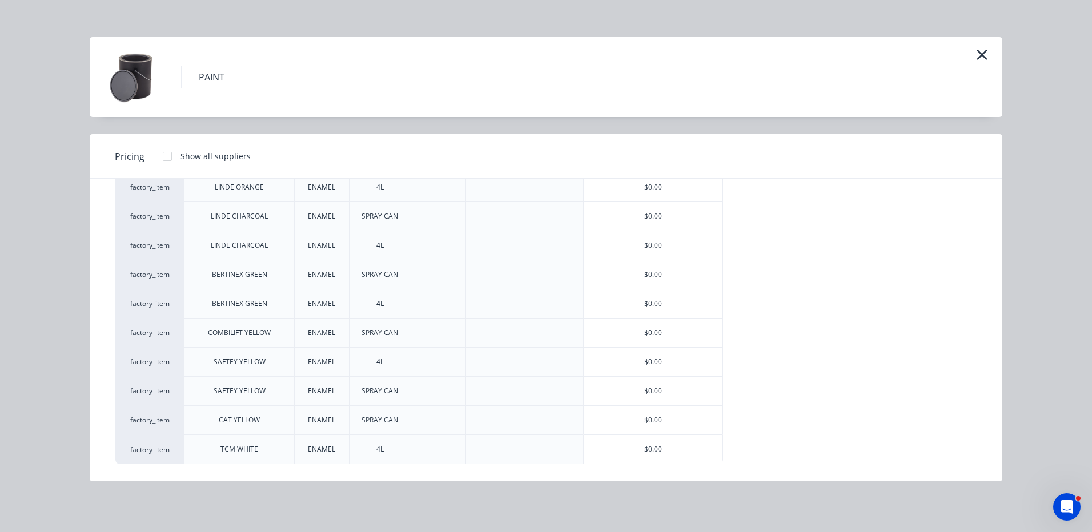
scroll to position [721, 0]
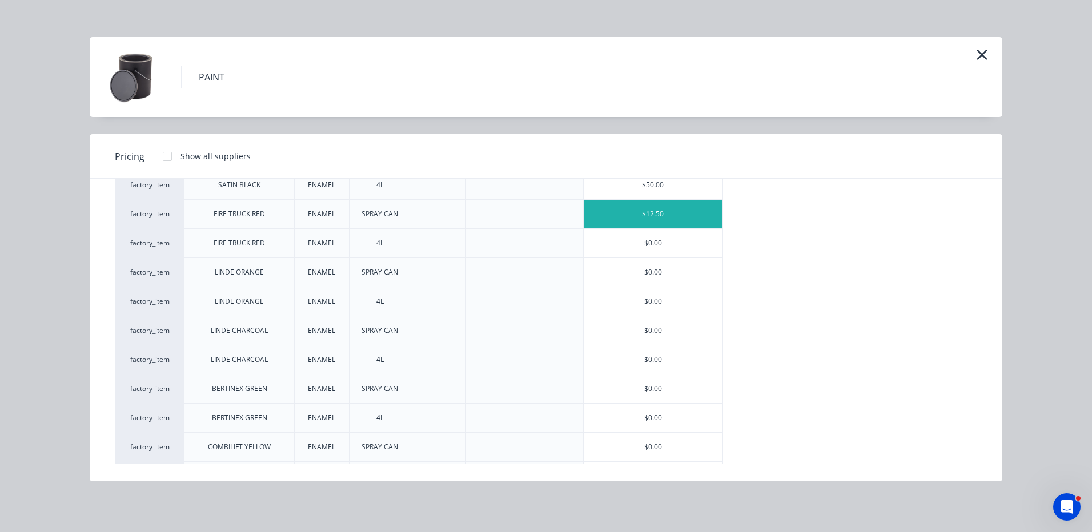
click at [646, 219] on div "$12.50" at bounding box center [653, 214] width 139 height 29
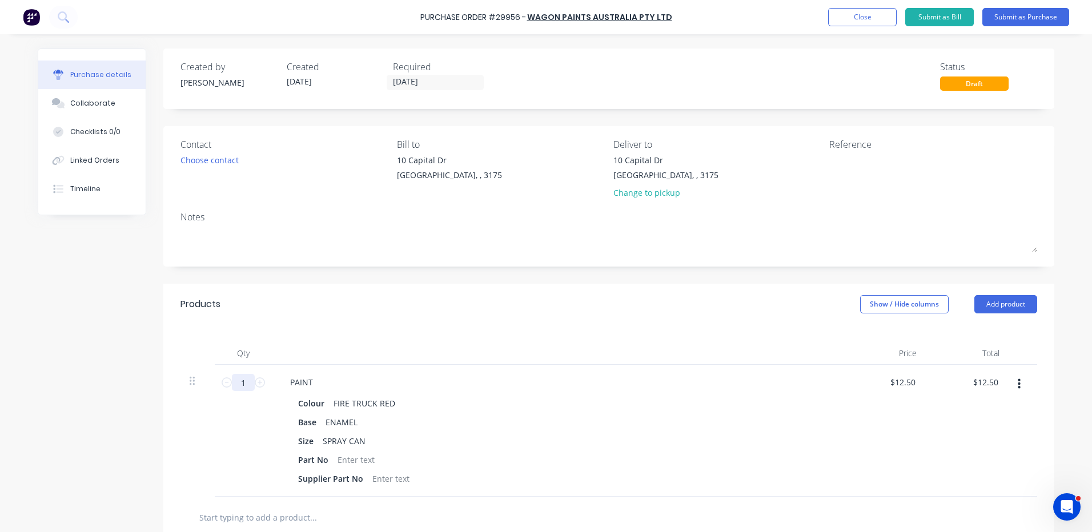
click at [242, 382] on input "1" at bounding box center [243, 382] width 23 height 17
type input "12"
type input "$150.00"
type input "12"
click at [1008, 304] on button "Add product" at bounding box center [1005, 304] width 63 height 18
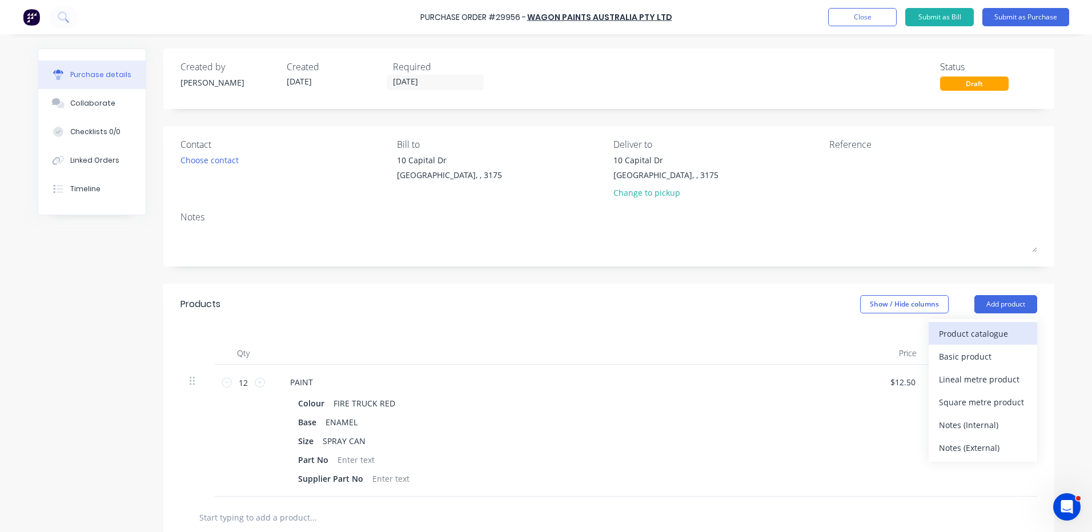
click at [981, 332] on div "Product catalogue" at bounding box center [983, 333] width 88 height 17
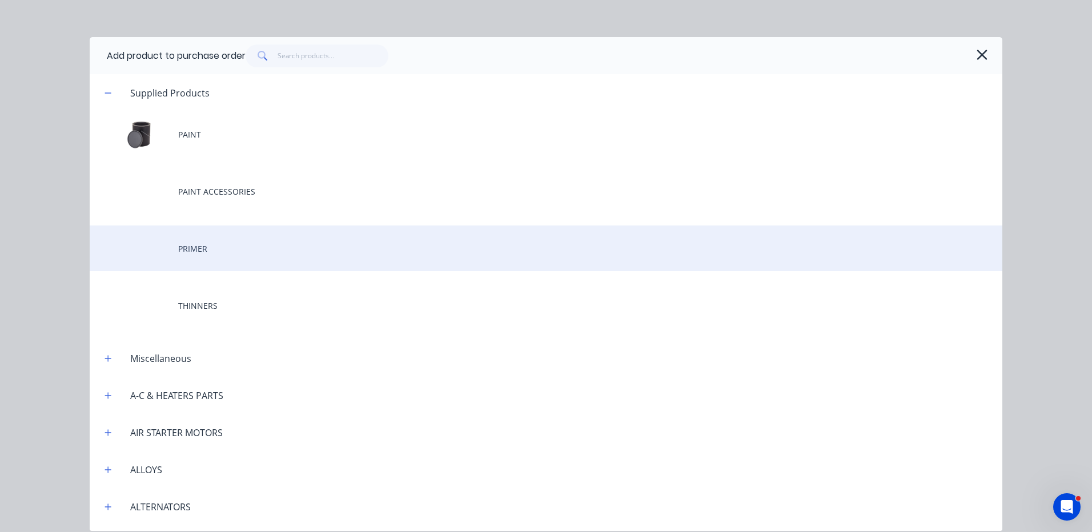
click at [309, 250] on div "PRIMER" at bounding box center [546, 249] width 912 height 46
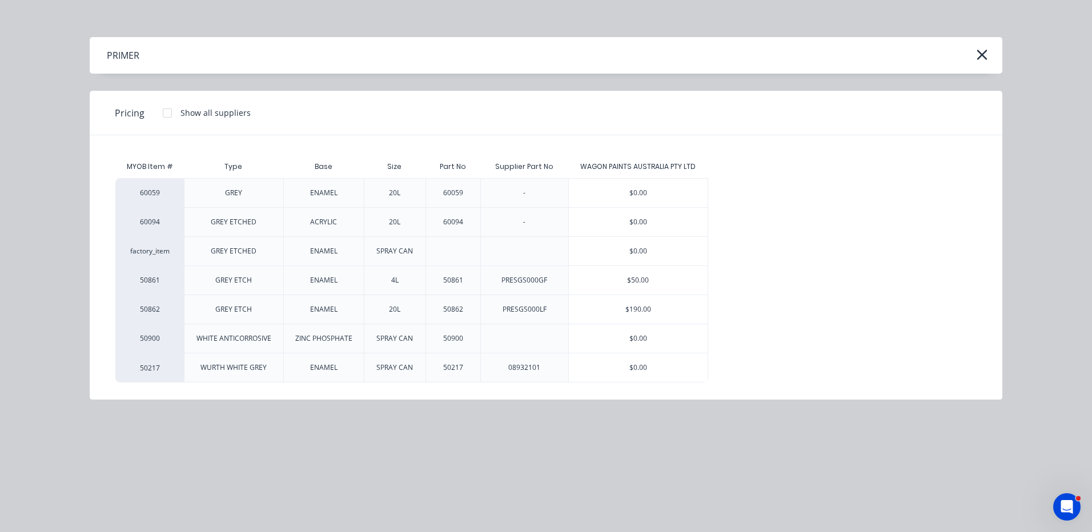
drag, startPoint x: 605, startPoint y: 340, endPoint x: 482, endPoint y: 389, distance: 131.7
click at [605, 340] on div "$0.00" at bounding box center [638, 338] width 139 height 29
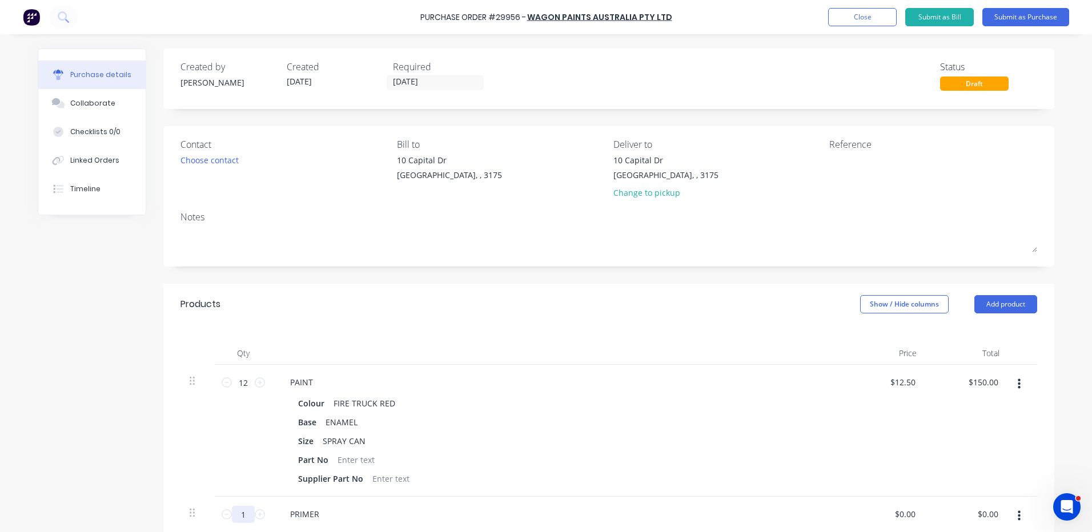
click at [234, 508] on input "1" at bounding box center [243, 514] width 23 height 17
type input "12"
click at [872, 168] on textarea at bounding box center [900, 167] width 143 height 26
type textarea "RED PAINT & WHITE PRIMER SPRAY CANS"
type textarea "x"
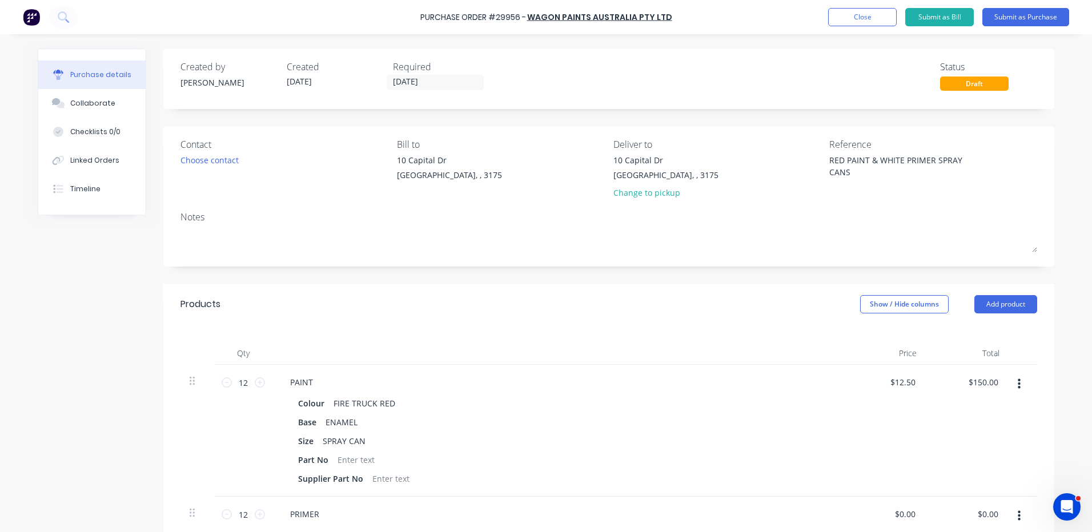
type textarea "RED PAINT & WHITE PRIMER SPRAY CANS"
click at [210, 164] on div "Choose contact" at bounding box center [209, 160] width 58 height 12
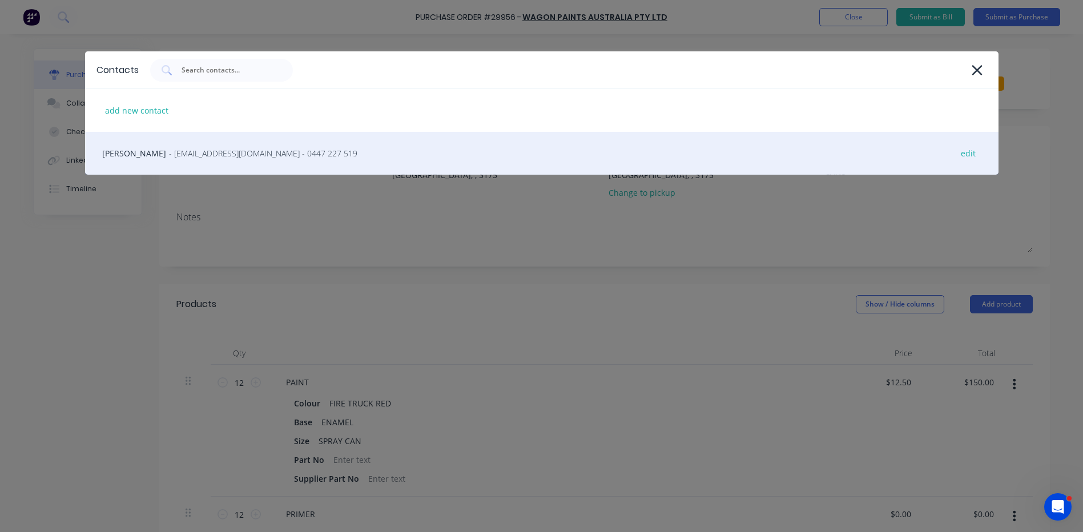
click at [207, 160] on div "Aaron Baldsing - dandenong@wagonpaints.com.au - 0447 227 519 edit" at bounding box center [542, 153] width 914 height 43
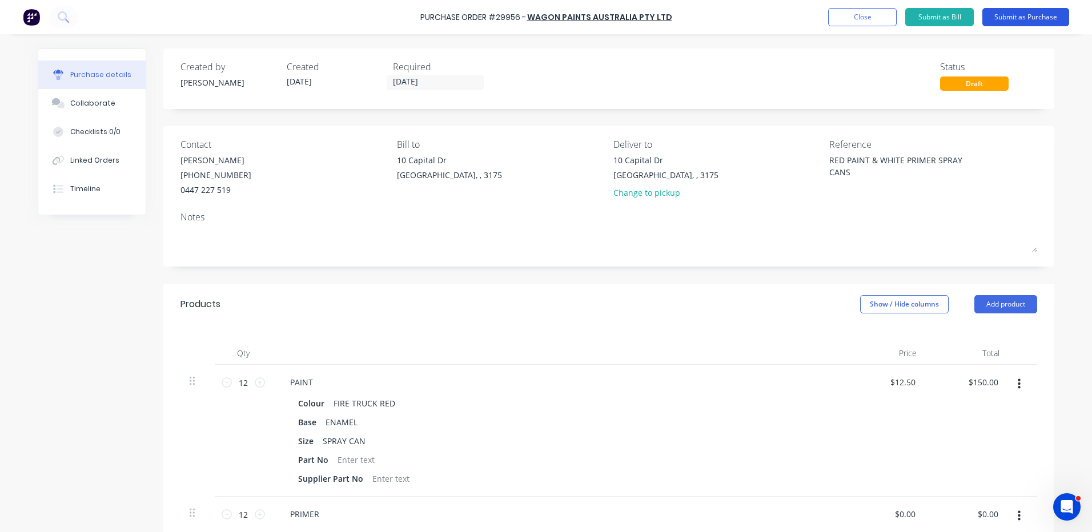
click at [1033, 19] on button "Submit as Purchase" at bounding box center [1025, 17] width 87 height 18
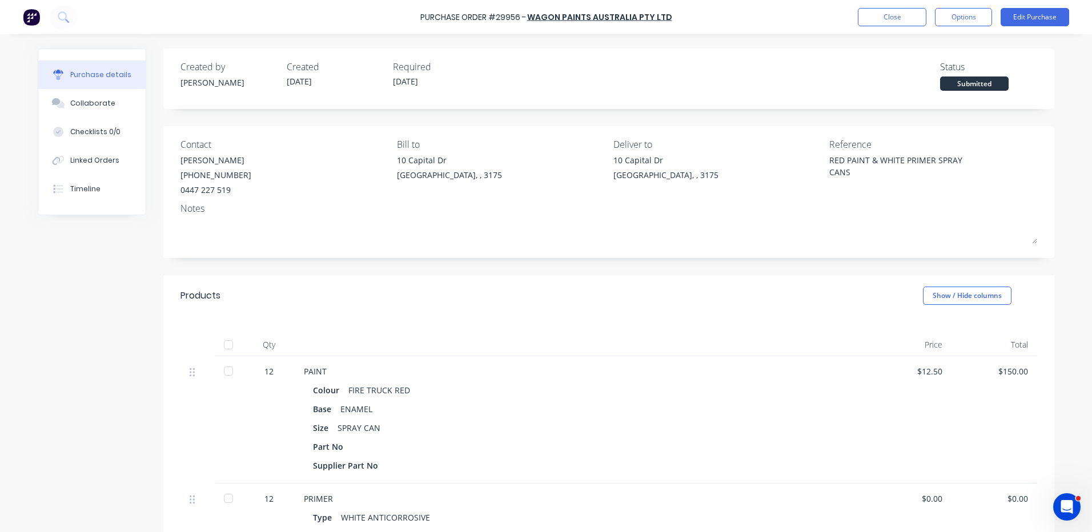
click at [943, 20] on button "Options" at bounding box center [963, 17] width 57 height 18
click at [937, 41] on div "Print / Email" at bounding box center [938, 46] width 88 height 17
click at [911, 89] on div "Without pricing" at bounding box center [938, 92] width 88 height 17
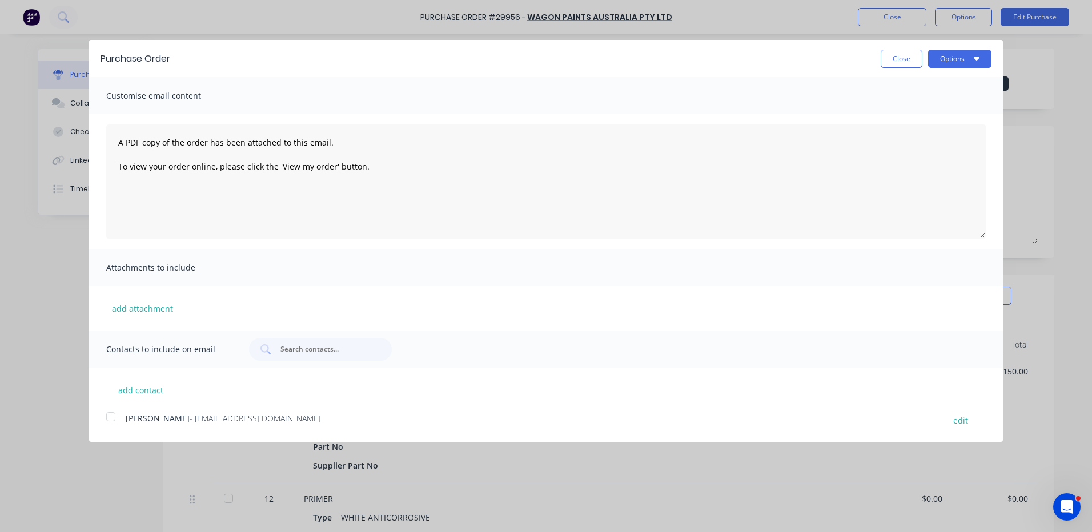
click at [119, 414] on div at bounding box center [110, 416] width 23 height 23
click at [959, 62] on button "Options" at bounding box center [959, 59] width 63 height 18
click at [929, 108] on div "Email" at bounding box center [937, 110] width 88 height 17
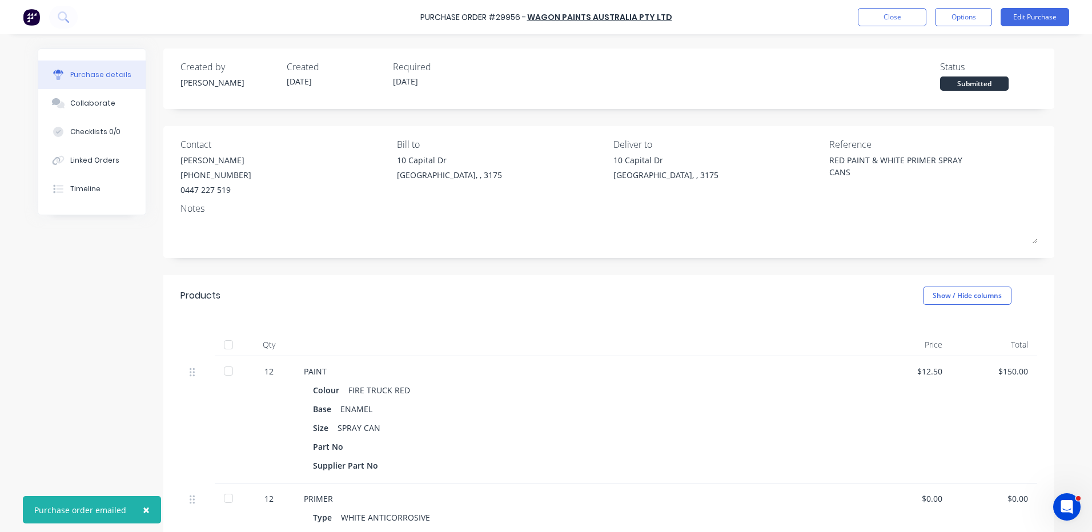
type textarea "x"
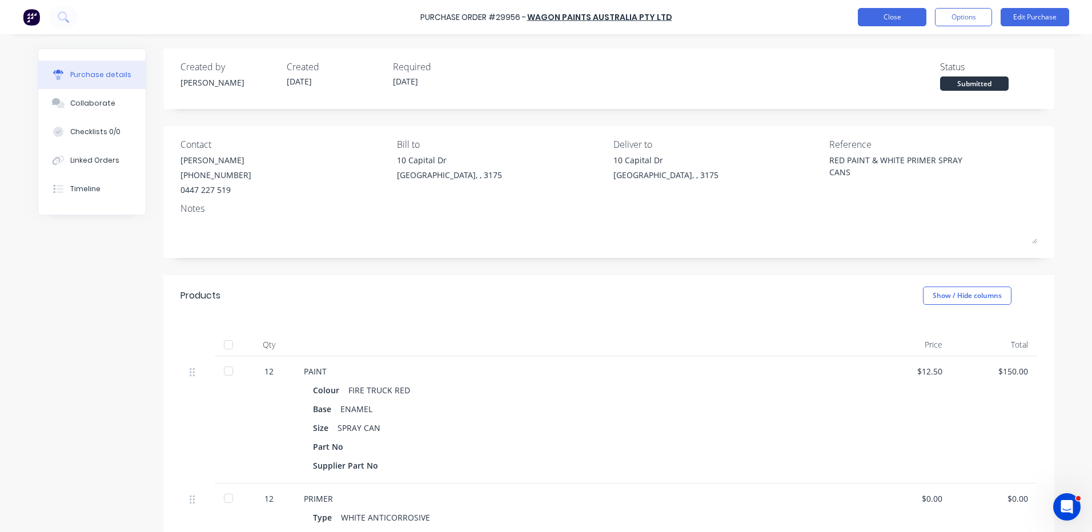
click at [880, 12] on button "Close" at bounding box center [892, 17] width 69 height 18
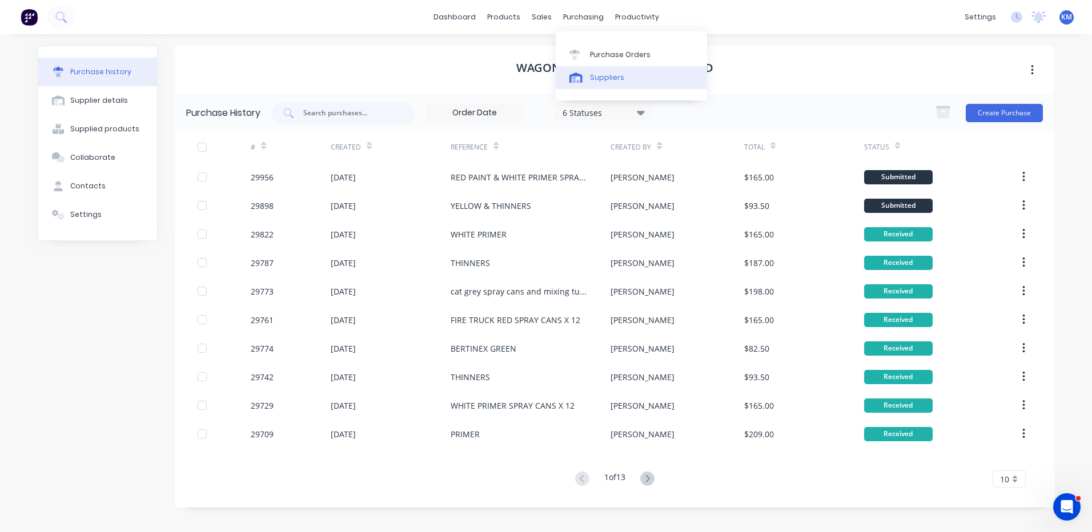
click at [588, 88] on link "Suppliers" at bounding box center [631, 77] width 151 height 23
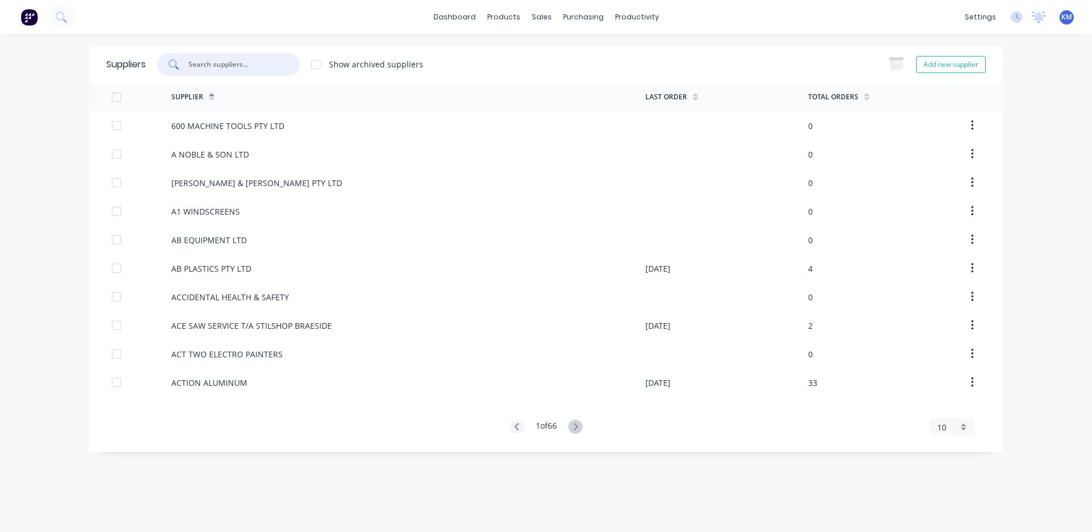
type input "B"
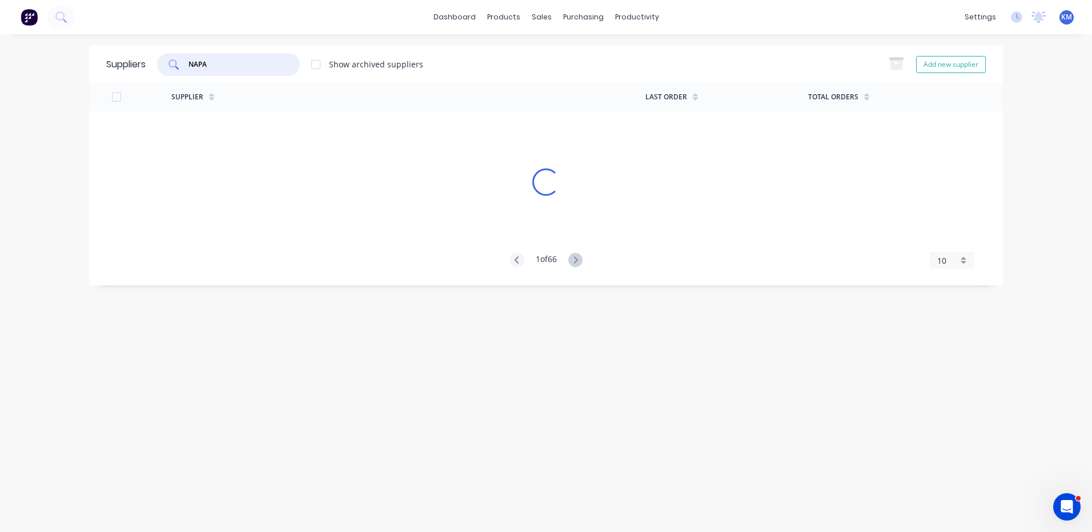
type input "NAPA"
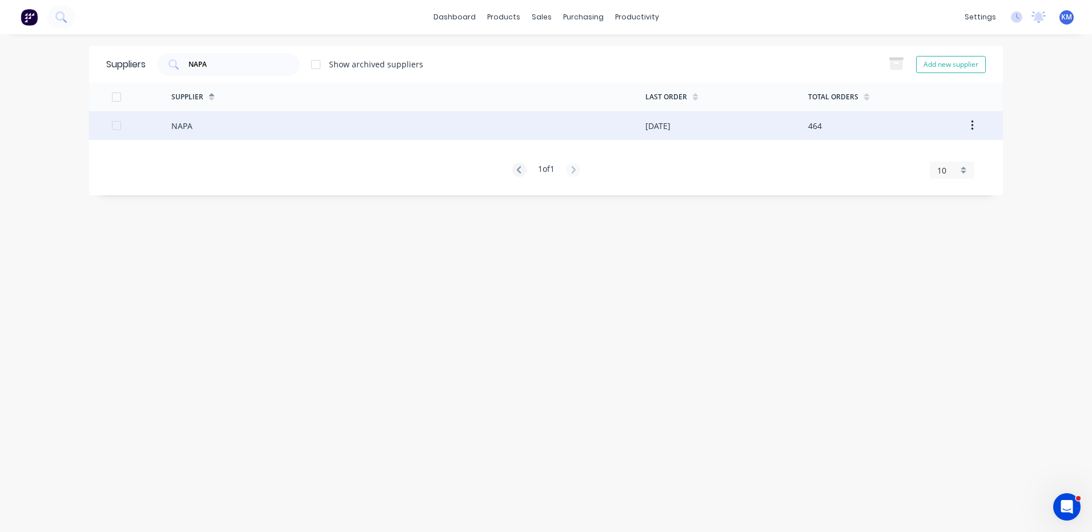
click at [362, 136] on div "NAPA" at bounding box center [408, 125] width 474 height 29
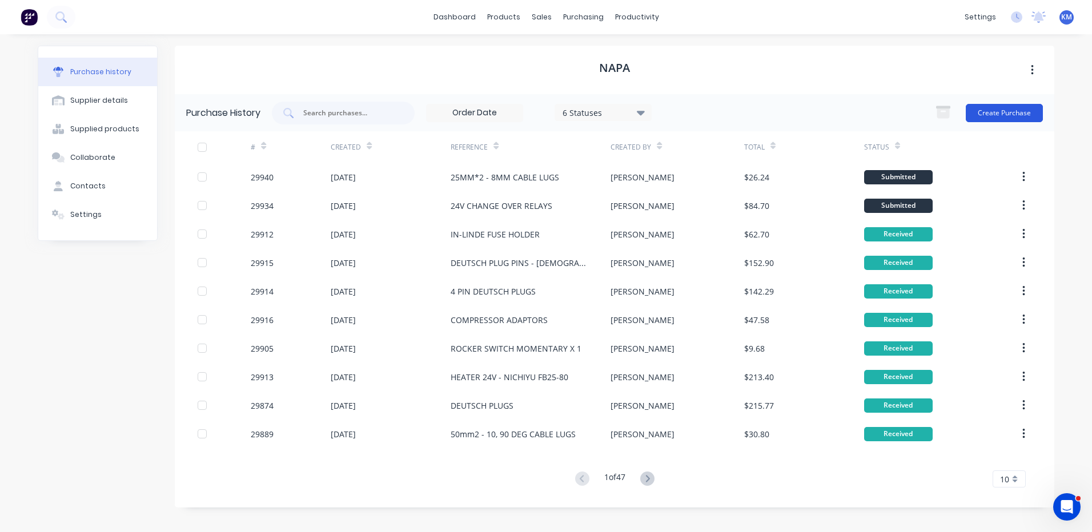
click at [1002, 118] on button "Create Purchase" at bounding box center [1003, 113] width 77 height 18
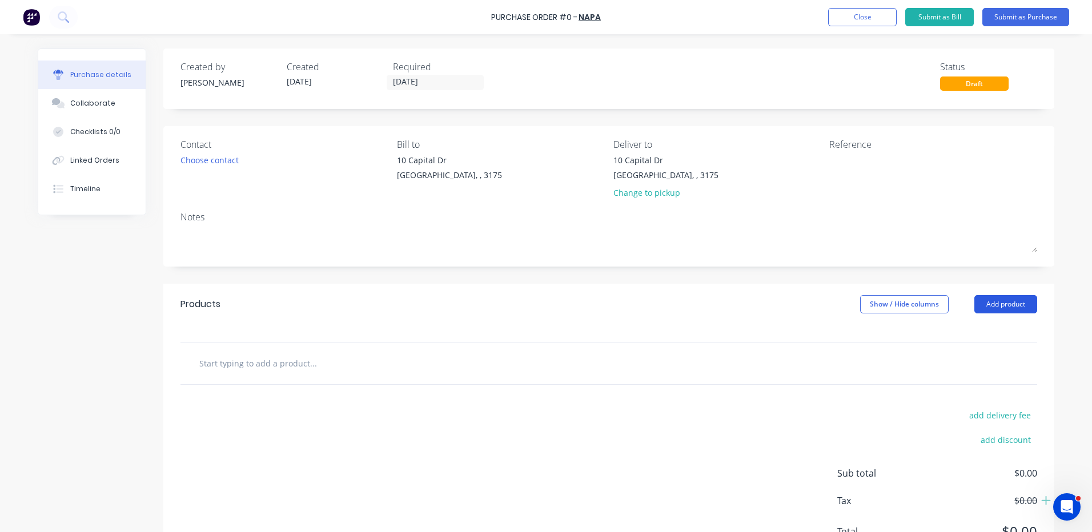
click at [988, 304] on button "Add product" at bounding box center [1005, 304] width 63 height 18
click at [986, 321] on div "Product catalogue Basic product Lineal metre product Square metre product Notes…" at bounding box center [982, 390] width 108 height 143
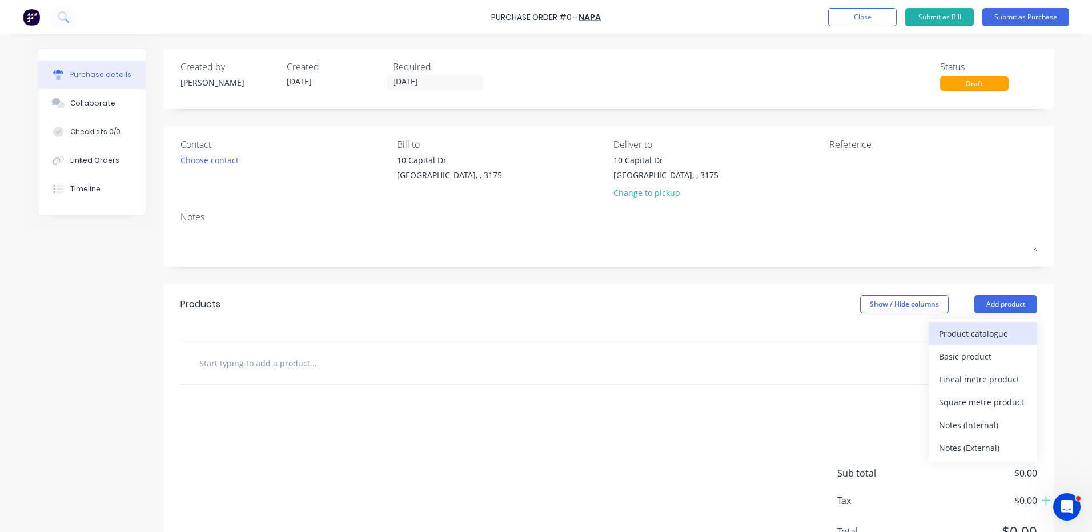
click at [949, 331] on div "Product catalogue" at bounding box center [983, 333] width 88 height 17
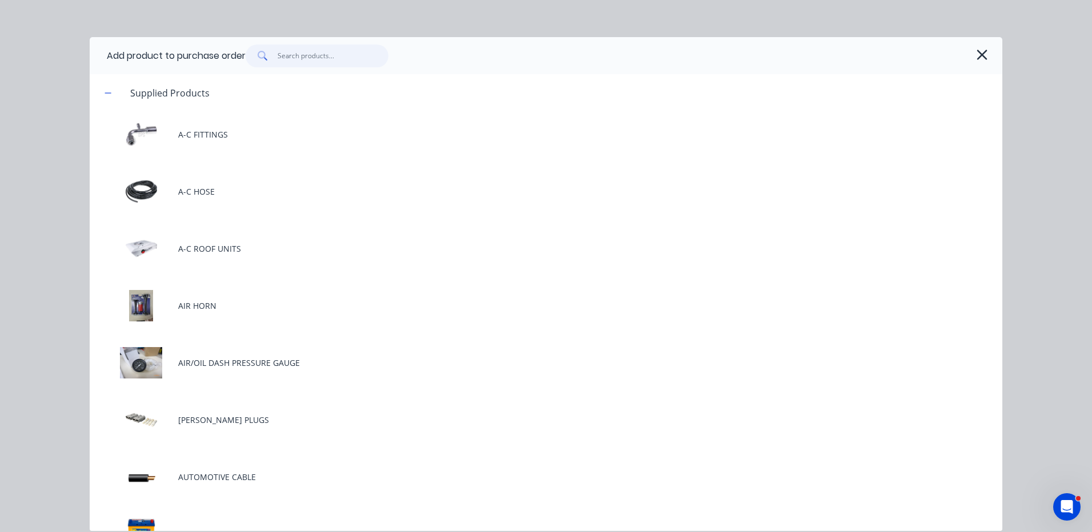
click at [292, 56] on input "text" at bounding box center [332, 56] width 111 height 23
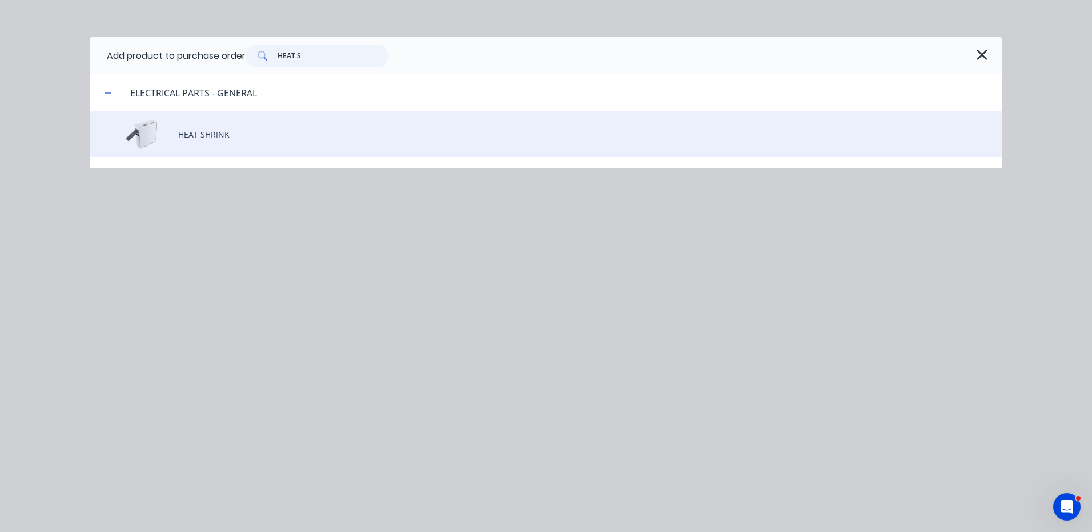
type input "HEAT S"
click at [343, 147] on div "HEAT SHRINK" at bounding box center [546, 134] width 912 height 46
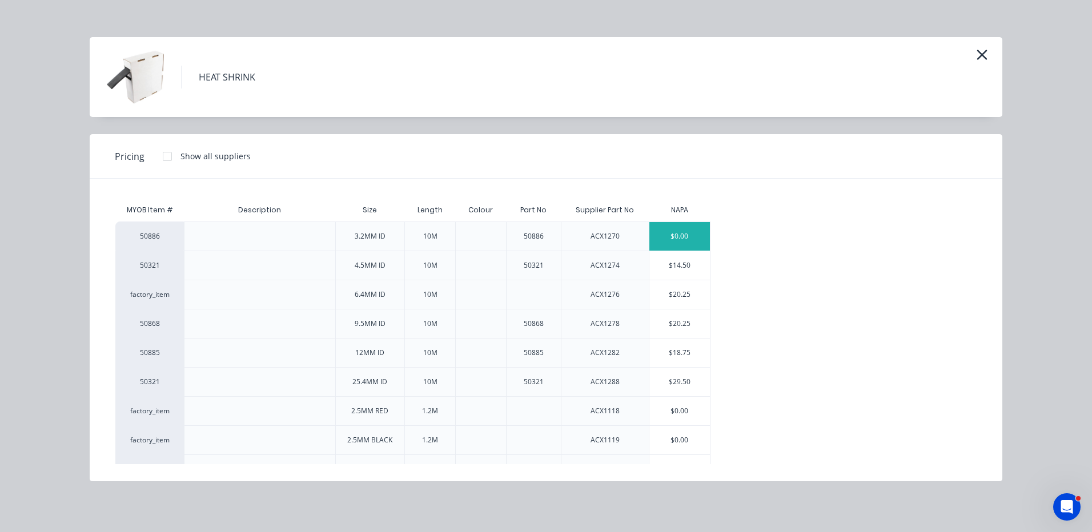
click at [691, 240] on div "$0.00" at bounding box center [679, 236] width 61 height 29
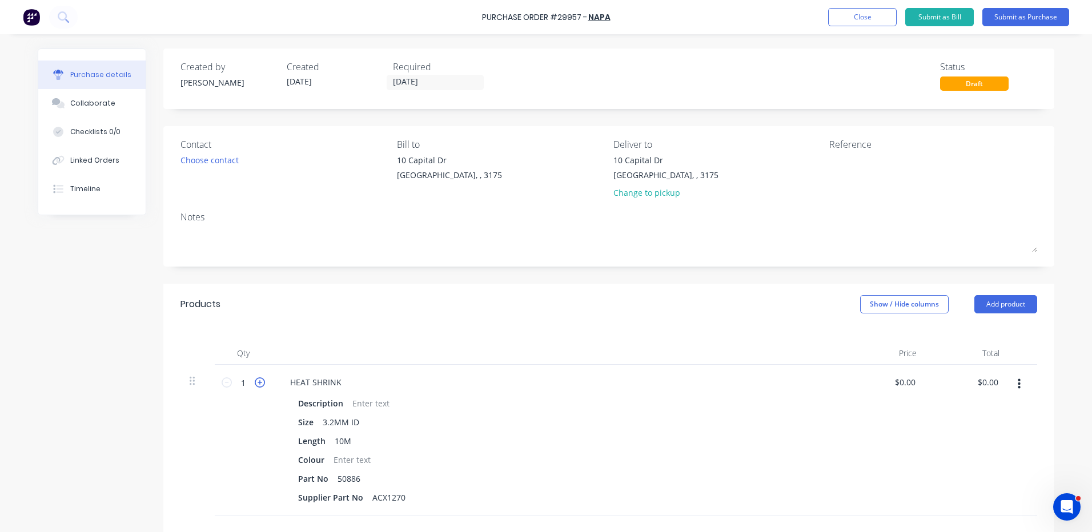
click at [255, 383] on icon at bounding box center [260, 382] width 10 height 10
type input "2"
click at [844, 176] on textarea at bounding box center [900, 167] width 143 height 26
type textarea "x"
type textarea "H"
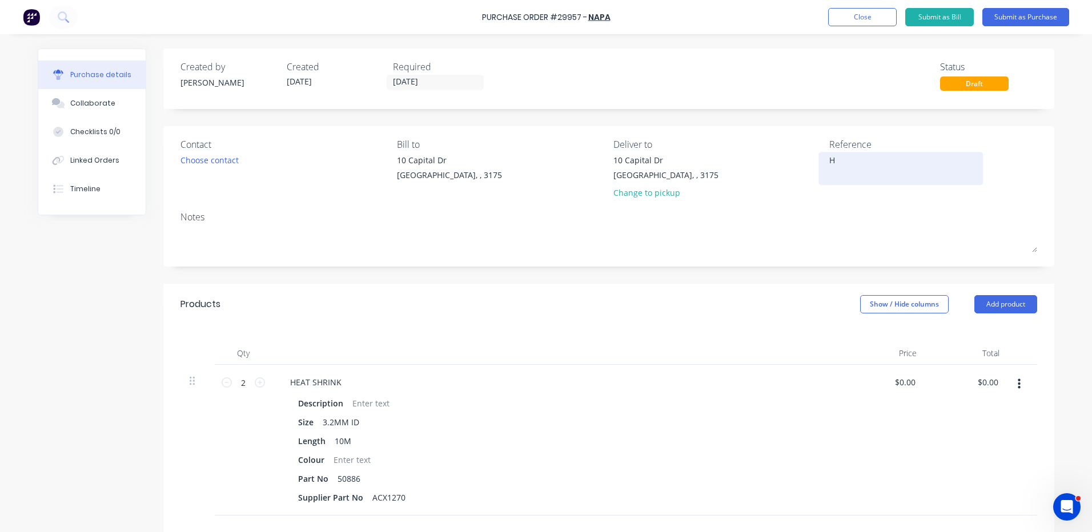
type textarea "x"
type textarea "HE"
type textarea "x"
type textarea "HEA"
type textarea "x"
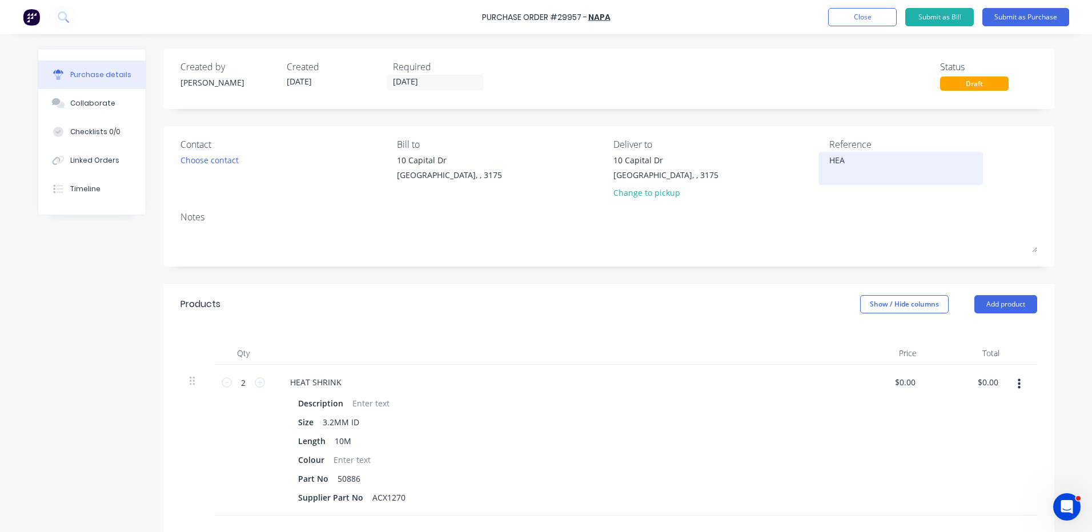
type textarea "HEAT"
type textarea "x"
type textarea "HEAT"
type textarea "x"
type textarea "HEAT SH"
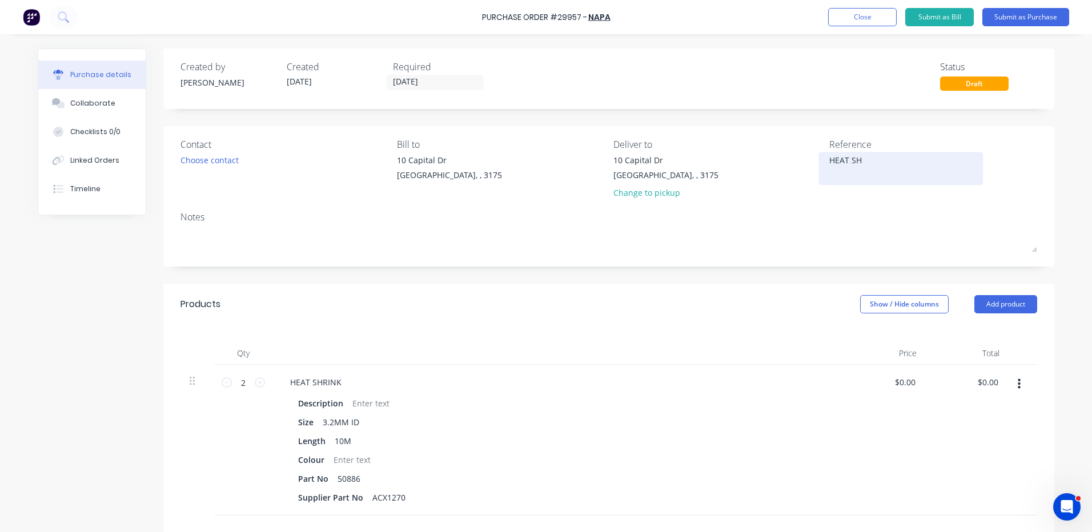
type textarea "x"
type textarea "HEAT SHR"
type textarea "x"
type textarea "HEAT SHRI"
type textarea "x"
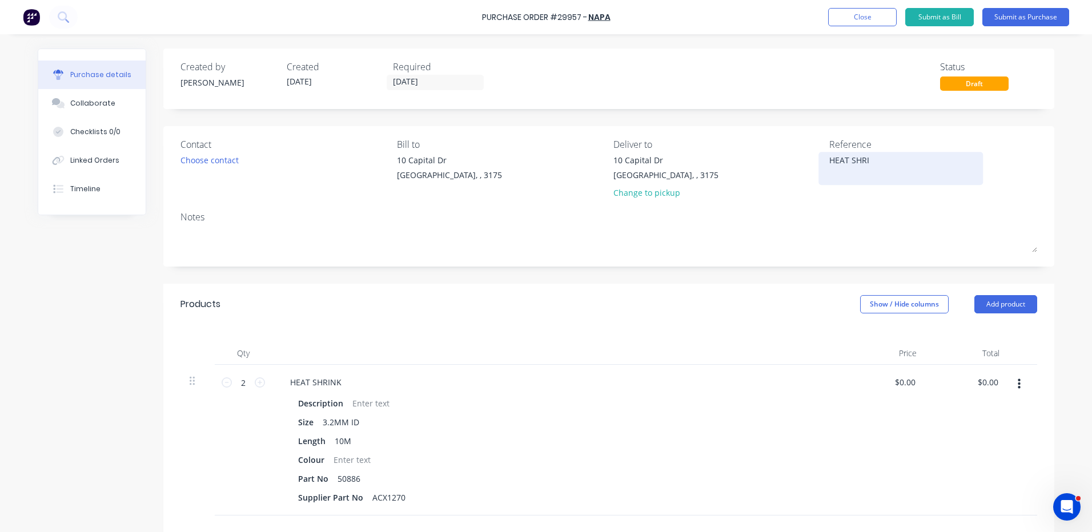
type textarea "HEAT SHRIN"
type textarea "x"
type textarea "HEAT SHRINK"
type textarea "x"
type textarea "HEAT SHRINK"
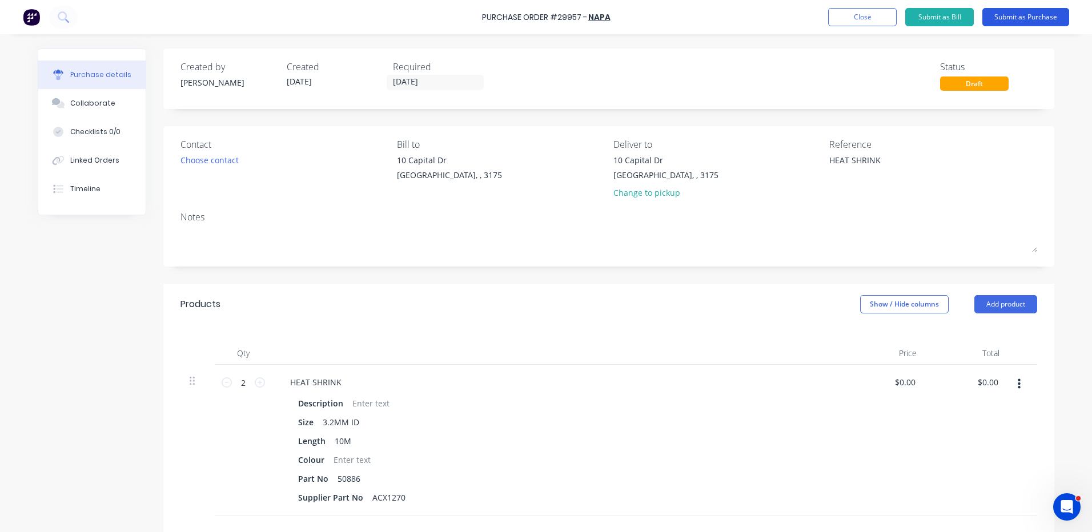
click at [1007, 14] on button "Submit as Purchase" at bounding box center [1025, 17] width 87 height 18
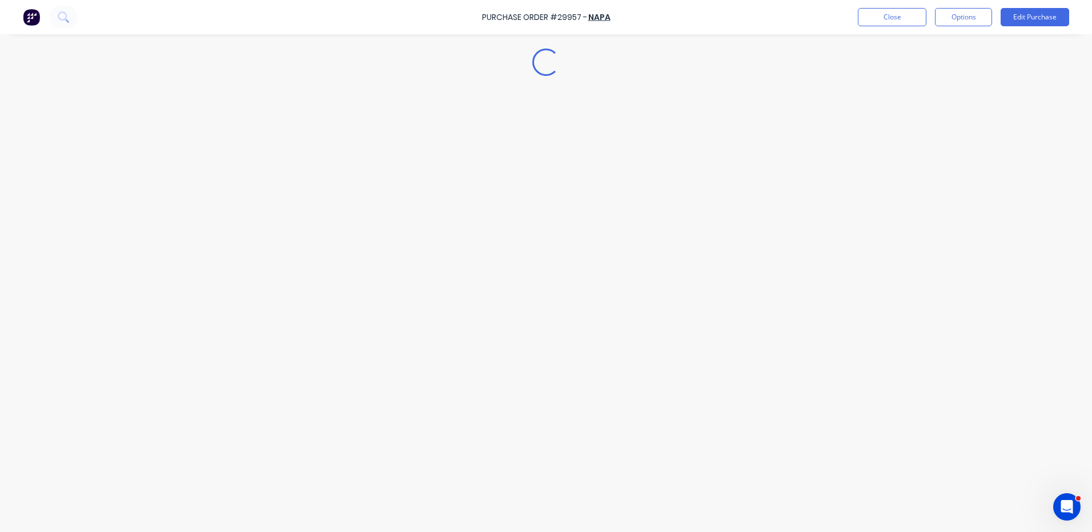
type textarea "x"
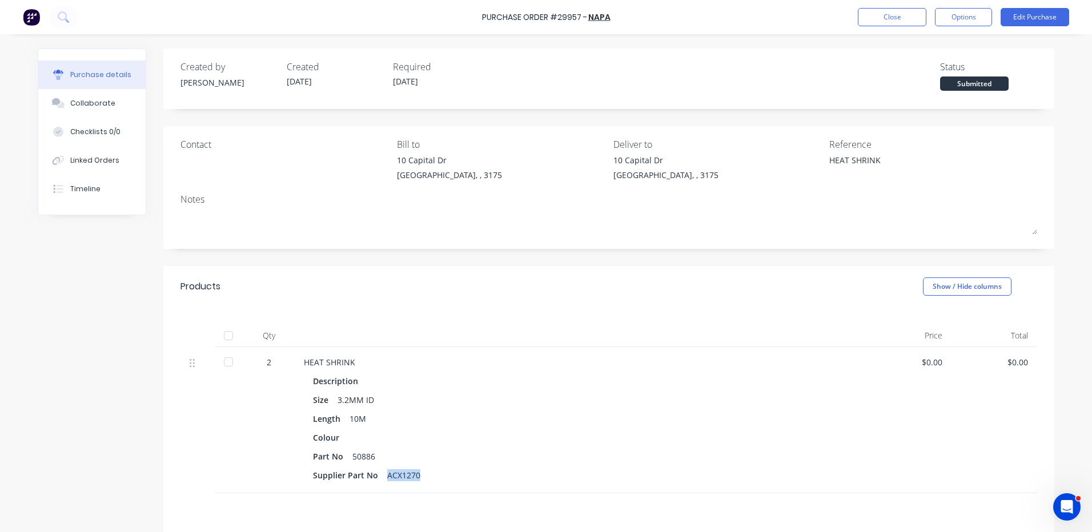
drag, startPoint x: 408, startPoint y: 477, endPoint x: 382, endPoint y: 477, distance: 25.7
click at [382, 477] on div "Supplier Part No ACX1270" at bounding box center [580, 475] width 534 height 17
copy div "ACX1270"
click at [550, 316] on div "Qty Price Total 2 HEAT SHRINK Description Size 3.2MM ID Length 10M Colour Part …" at bounding box center [608, 400] width 891 height 186
click at [891, 17] on button "Close" at bounding box center [892, 17] width 69 height 18
